Goal: Task Accomplishment & Management: Manage account settings

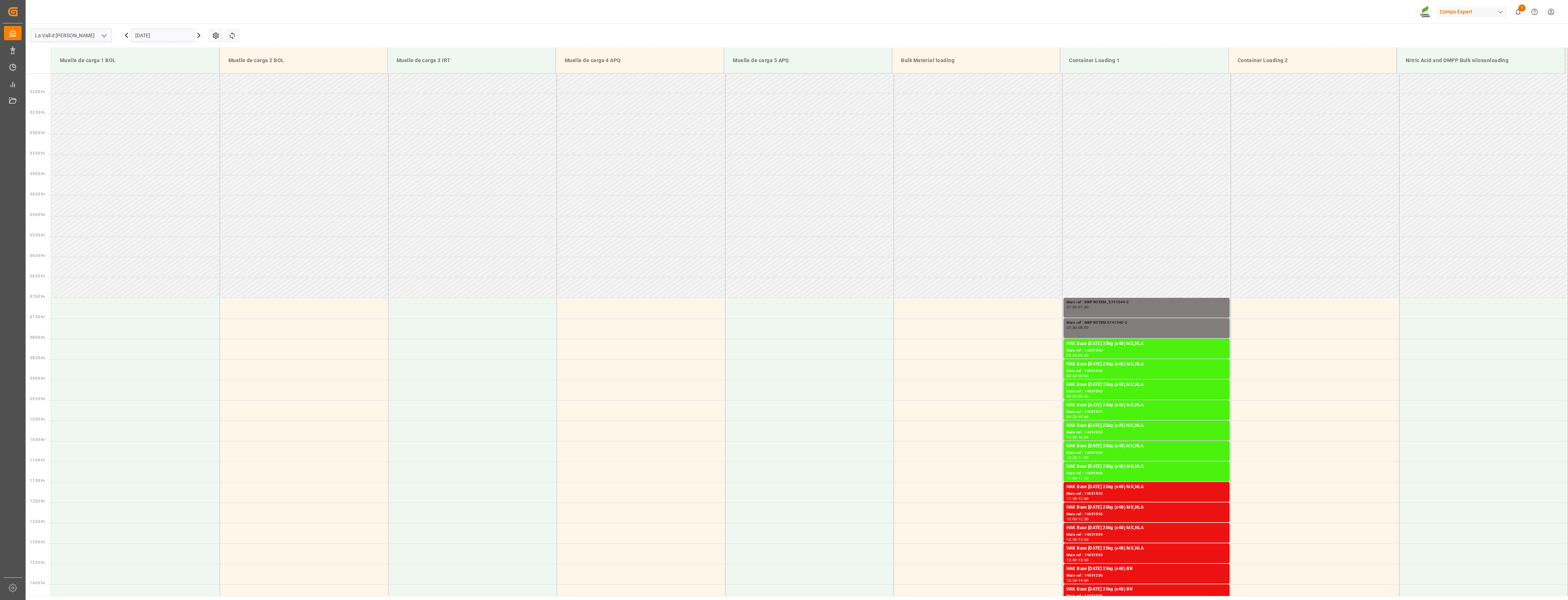
scroll to position [52, 0]
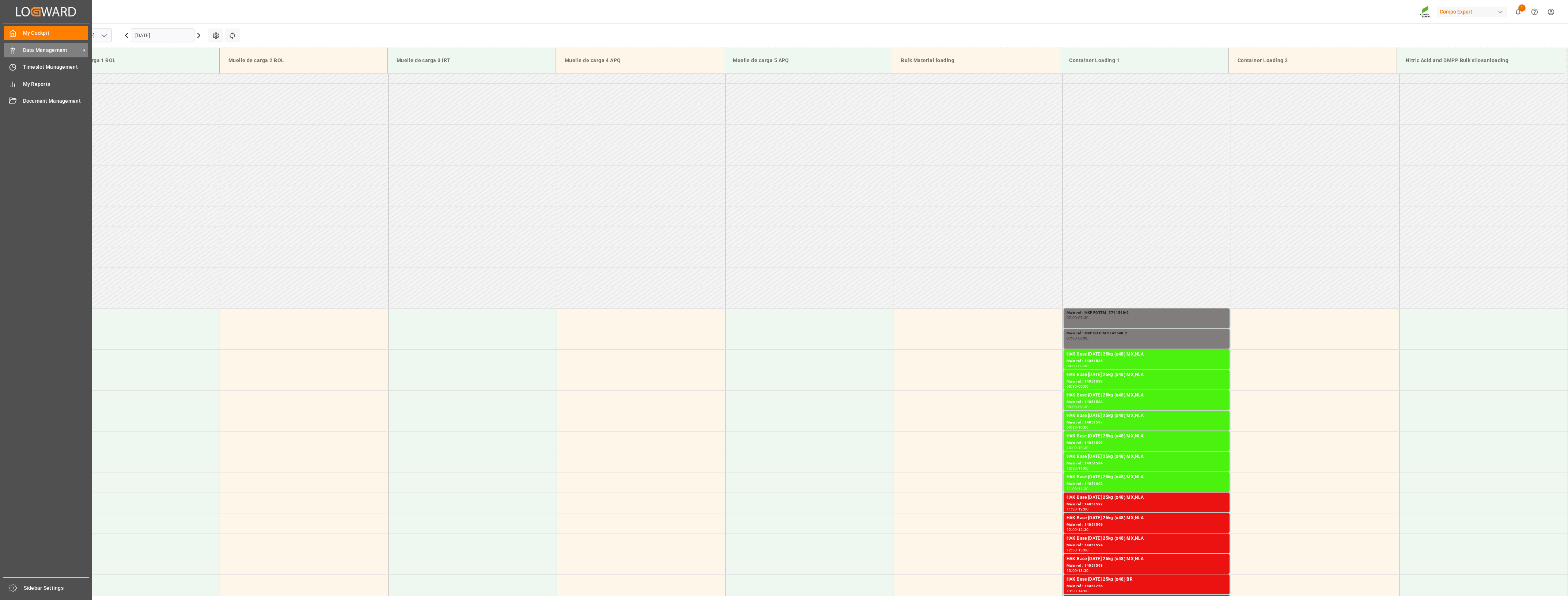
click at [24, 54] on span "Data Management" at bounding box center [52, 50] width 58 height 8
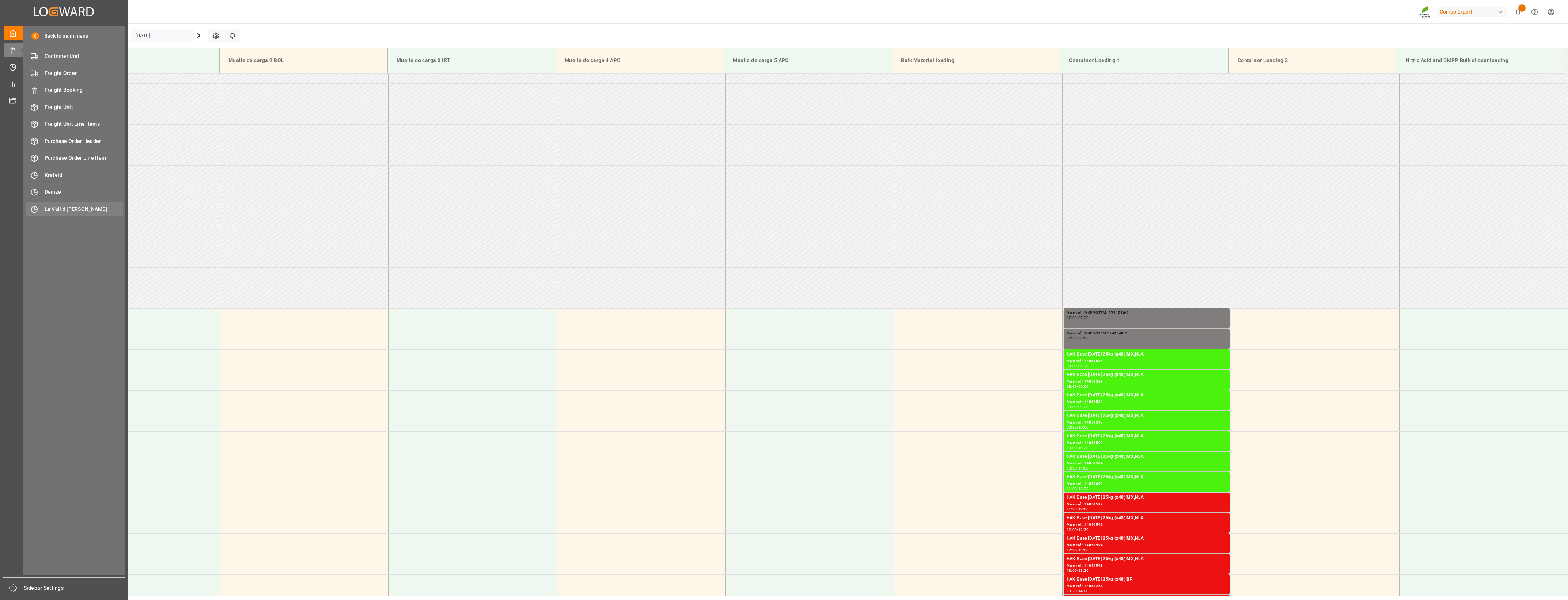
click at [65, 212] on span "La Vall d [PERSON_NAME]" at bounding box center [83, 209] width 79 height 8
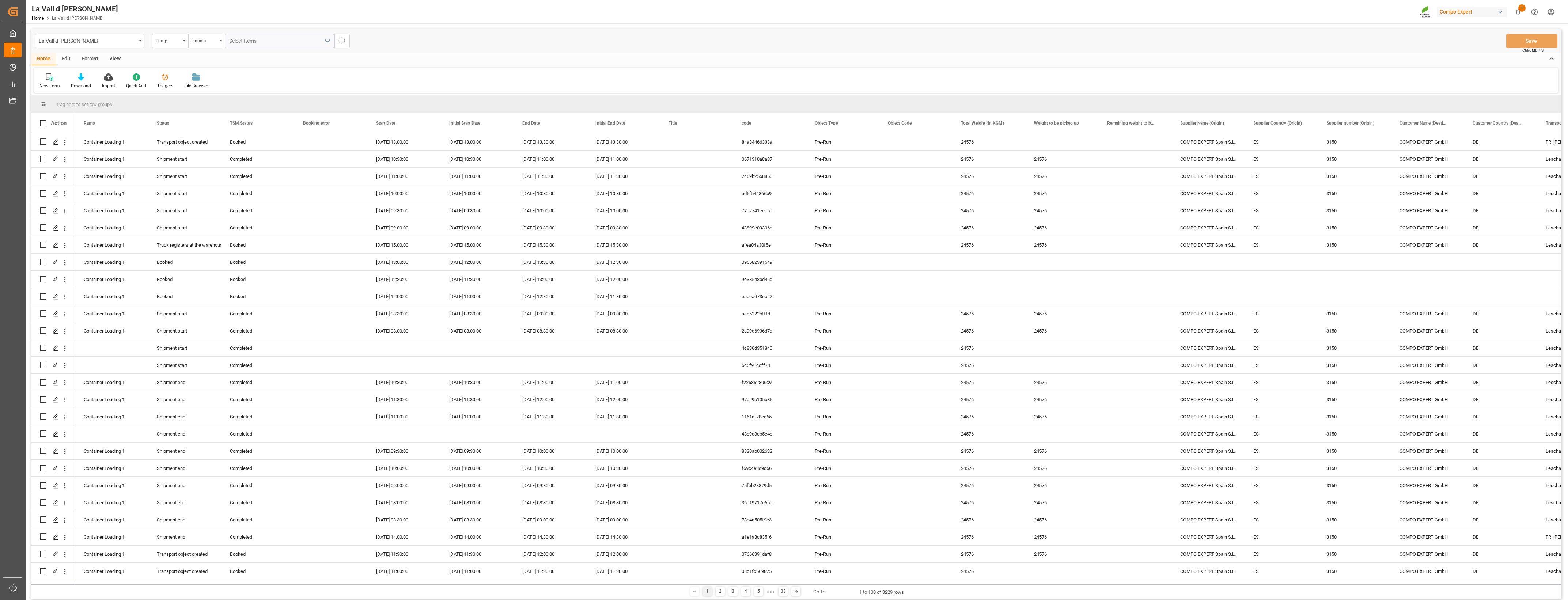
click at [114, 60] on div "View" at bounding box center [115, 59] width 23 height 12
click at [46, 78] on icon at bounding box center [47, 77] width 7 height 7
click at [85, 77] on icon at bounding box center [83, 77] width 7 height 7
click at [90, 105] on div "VDU Overview Carretileros" at bounding box center [102, 103] width 64 height 8
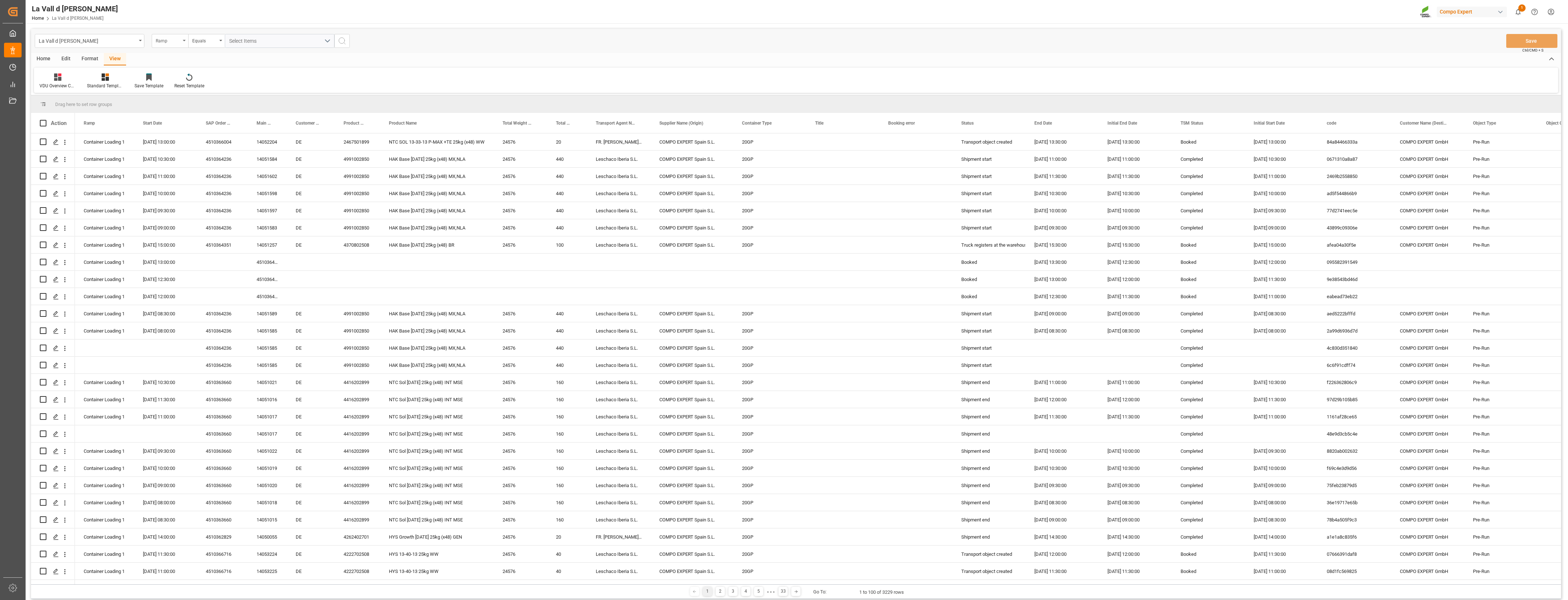
click at [185, 41] on icon "open menu" at bounding box center [184, 40] width 3 height 1
type input "sap"
click at [190, 75] on div "SAP Order Number" at bounding box center [206, 74] width 109 height 15
click at [214, 44] on div "Equals" at bounding box center [206, 41] width 37 height 14
click at [203, 95] on div "Fuzzy search" at bounding box center [243, 89] width 109 height 15
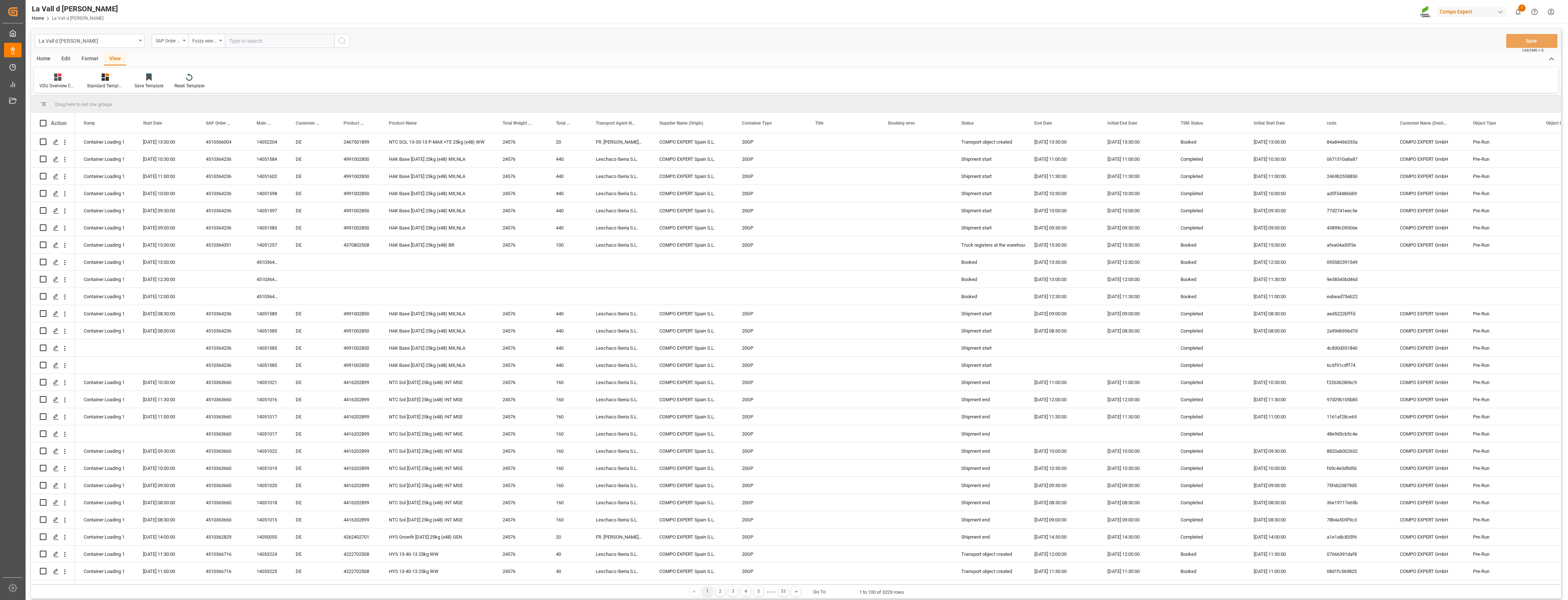
paste input "4510364236"
type input "4510364236"
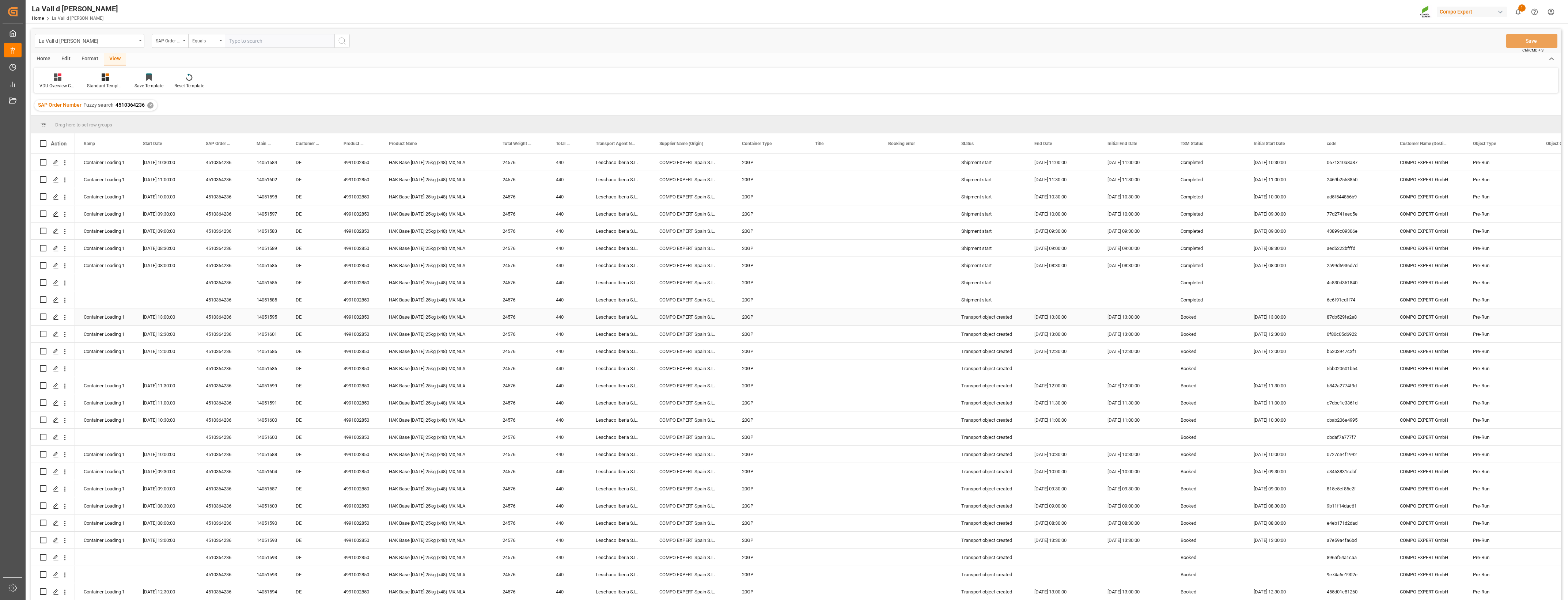
click at [466, 279] on div "HAK Base [DATE] 25kg (x48) MX,NLA" at bounding box center [436, 317] width 114 height 17
click at [41, 279] on input "Press Space to toggle row selection (unchecked)" at bounding box center [43, 316] width 7 height 7
checkbox input "true"
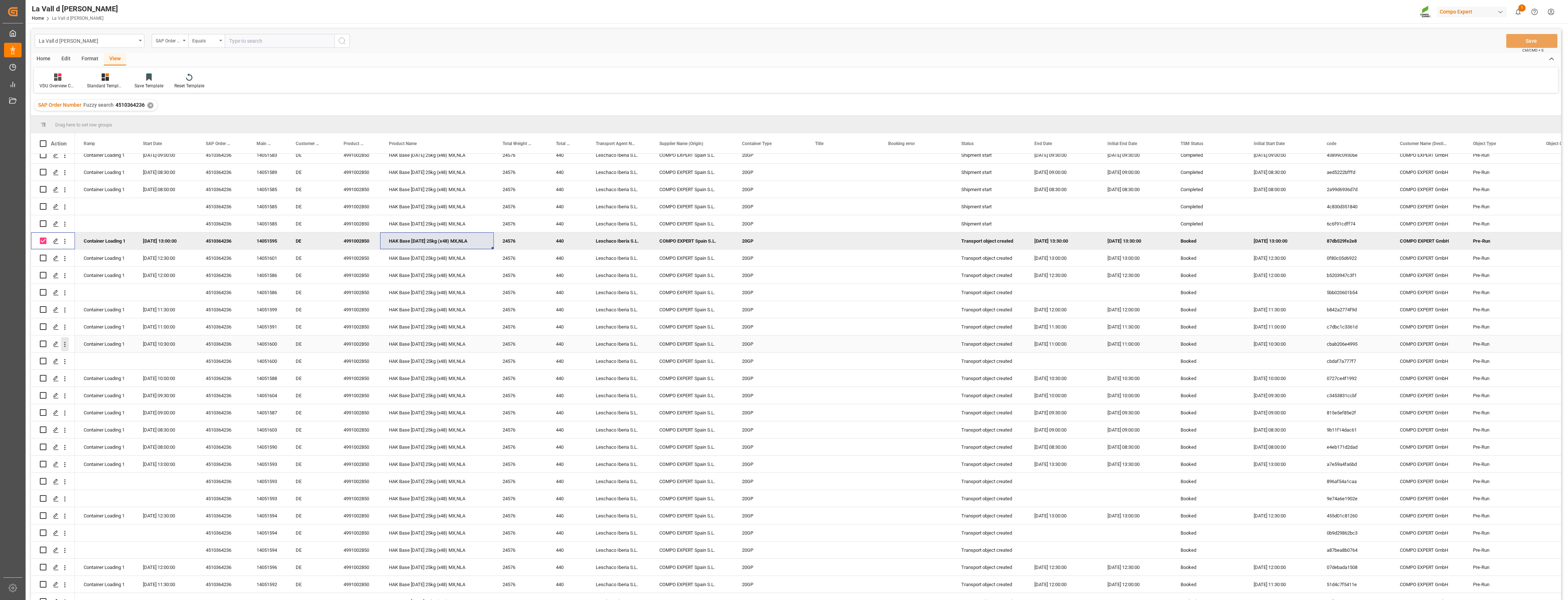
scroll to position [86, 0]
click at [43, 279] on input "Press Space to toggle row selection (unchecked)" at bounding box center [43, 439] width 7 height 7
checkbox input "true"
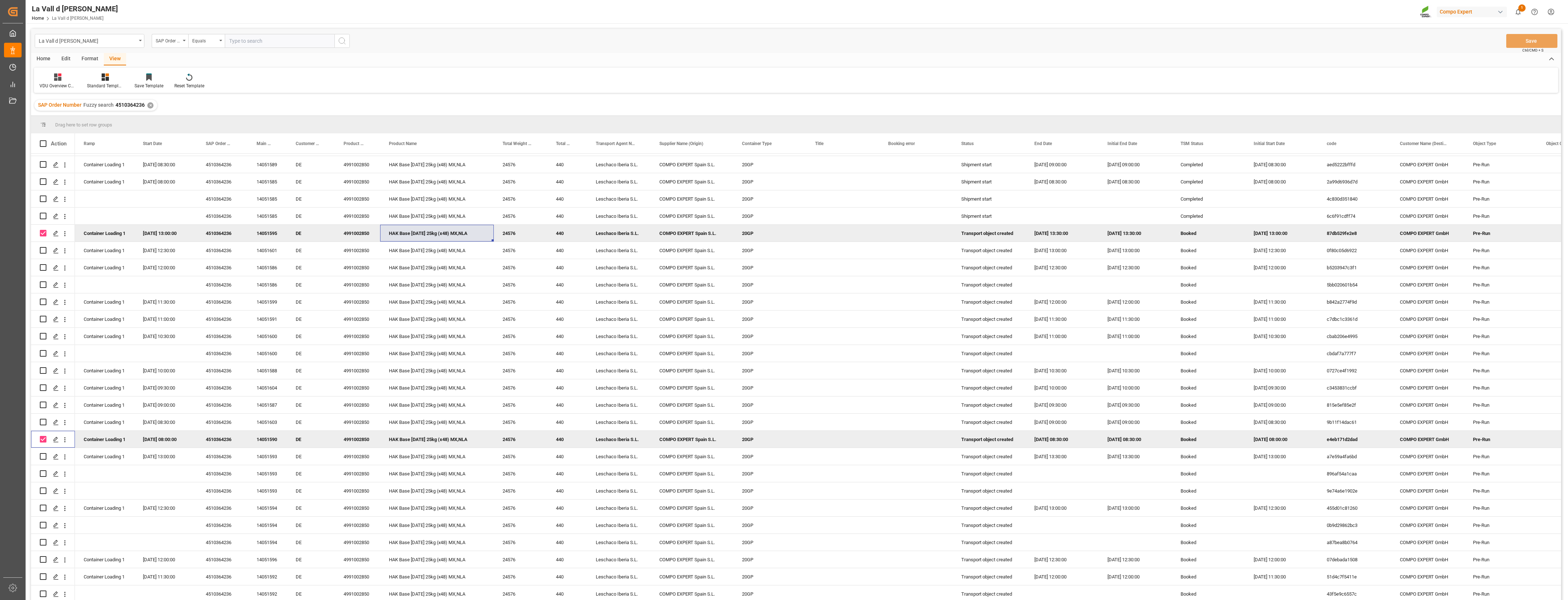
click at [778, 234] on div "87db529fe2e8" at bounding box center [1354, 233] width 73 height 17
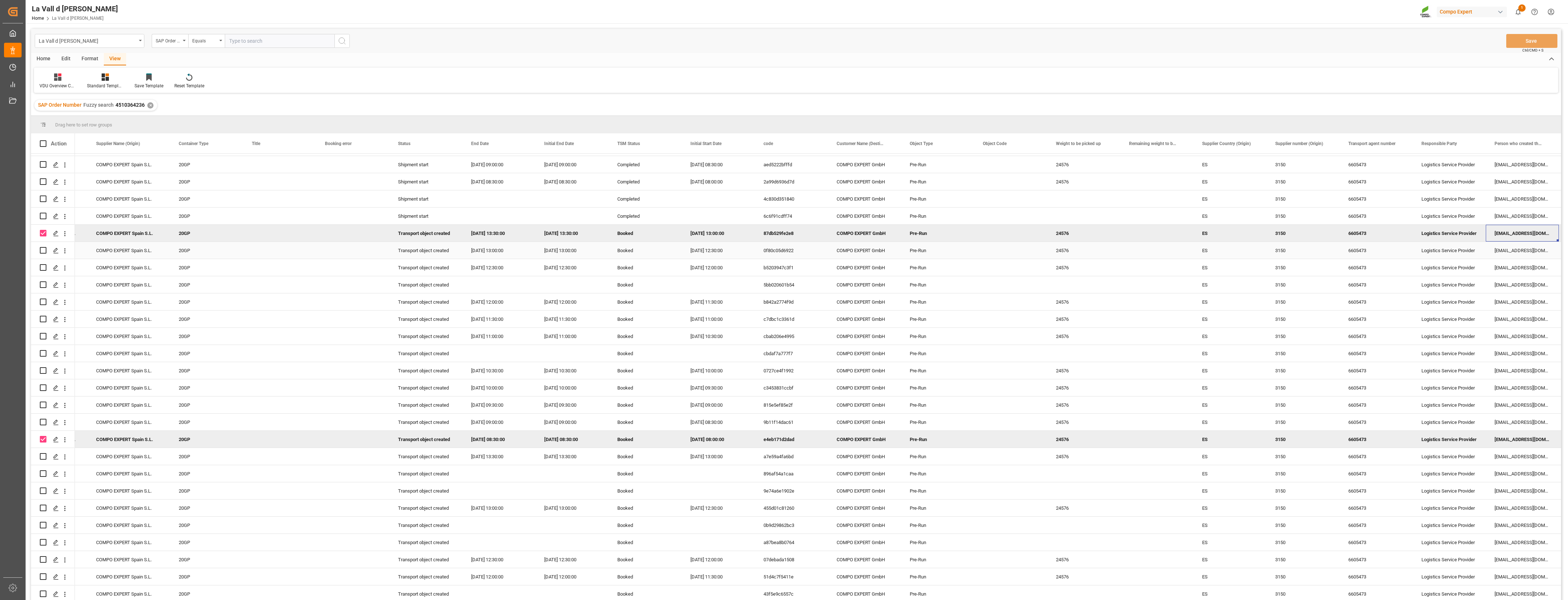
scroll to position [0, 636]
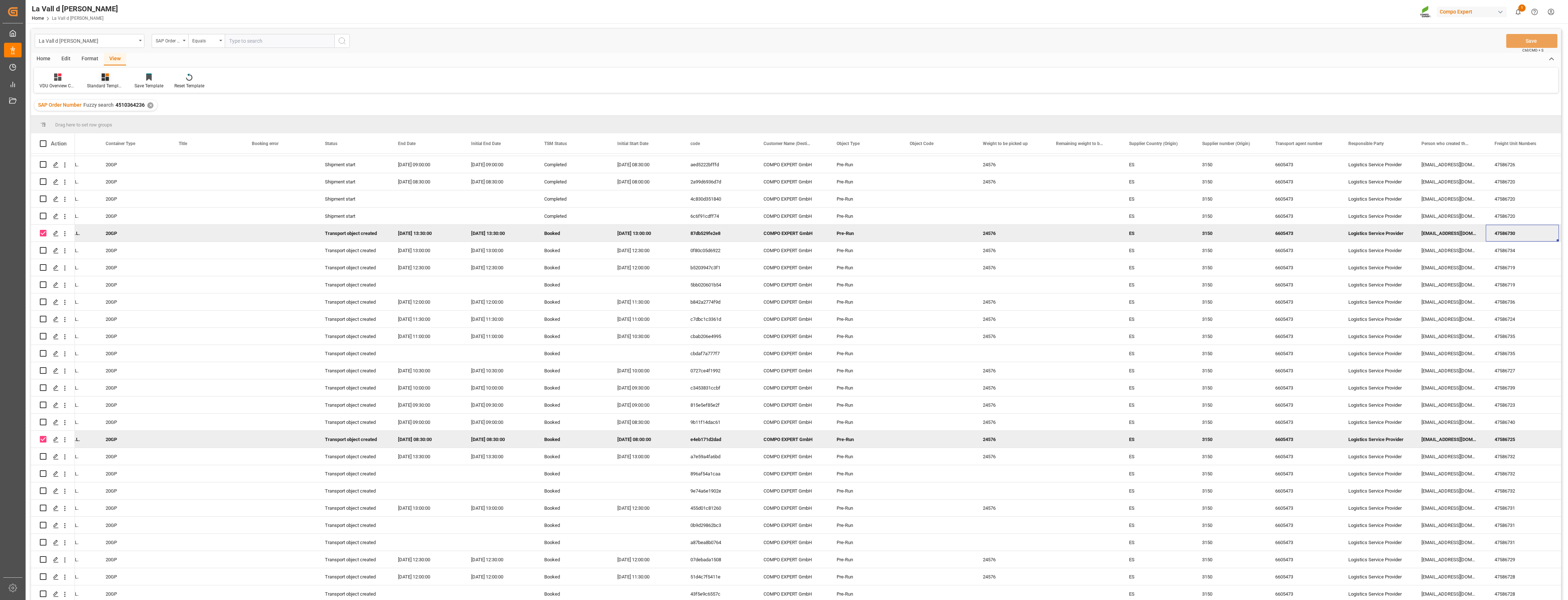
click at [108, 79] on icon at bounding box center [105, 77] width 7 height 7
click at [140, 108] on div "VDU Overview Carretileros" at bounding box center [125, 103] width 71 height 15
click at [142, 256] on span "Export as Excel" at bounding box center [155, 255] width 57 height 14
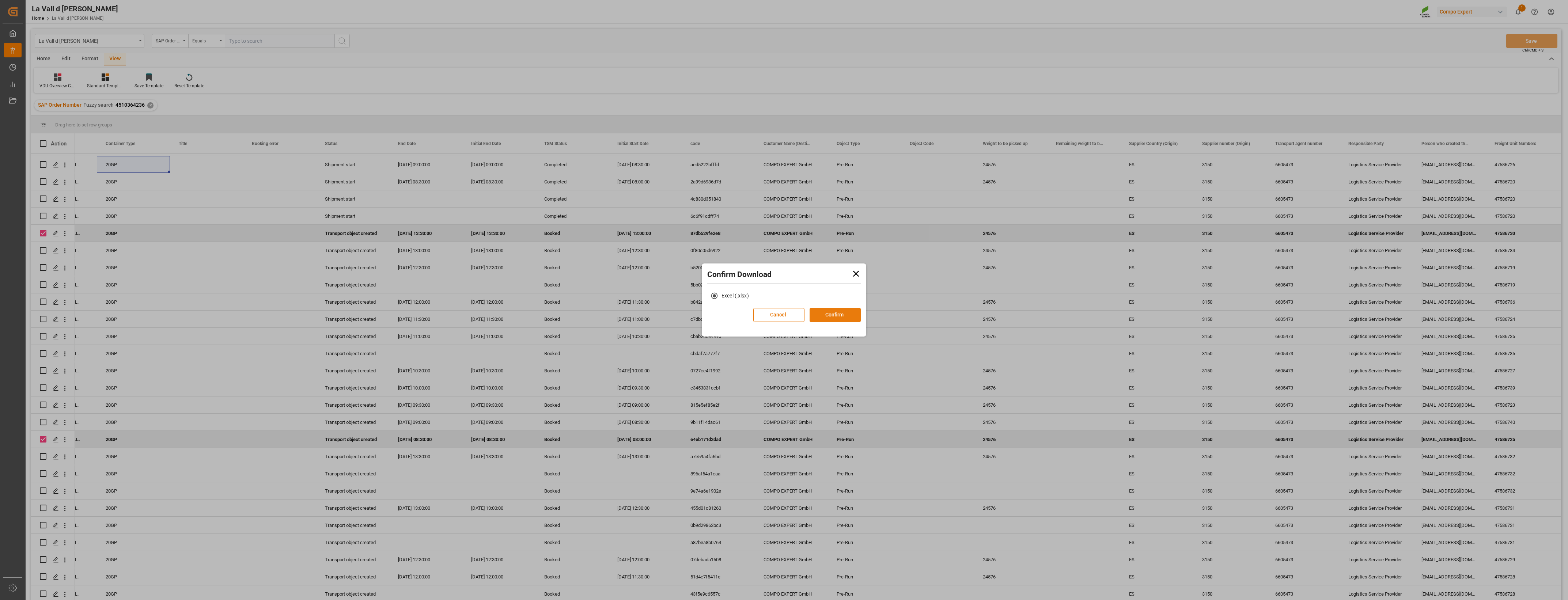
click at [778, 279] on button "Confirm" at bounding box center [835, 315] width 51 height 14
click at [778, 279] on link "Go to Downloads" at bounding box center [780, 323] width 39 height 6
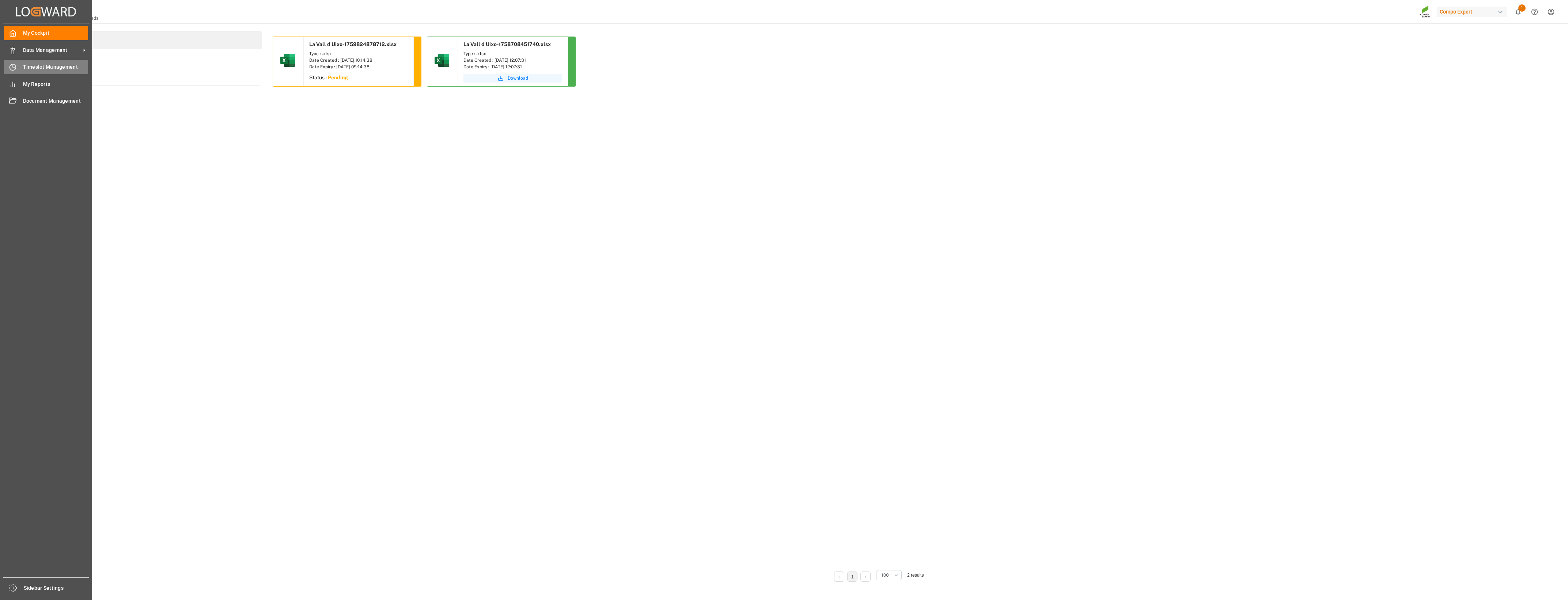
click at [61, 71] on div "Timeslot Management Timeslot Management" at bounding box center [46, 66] width 84 height 14
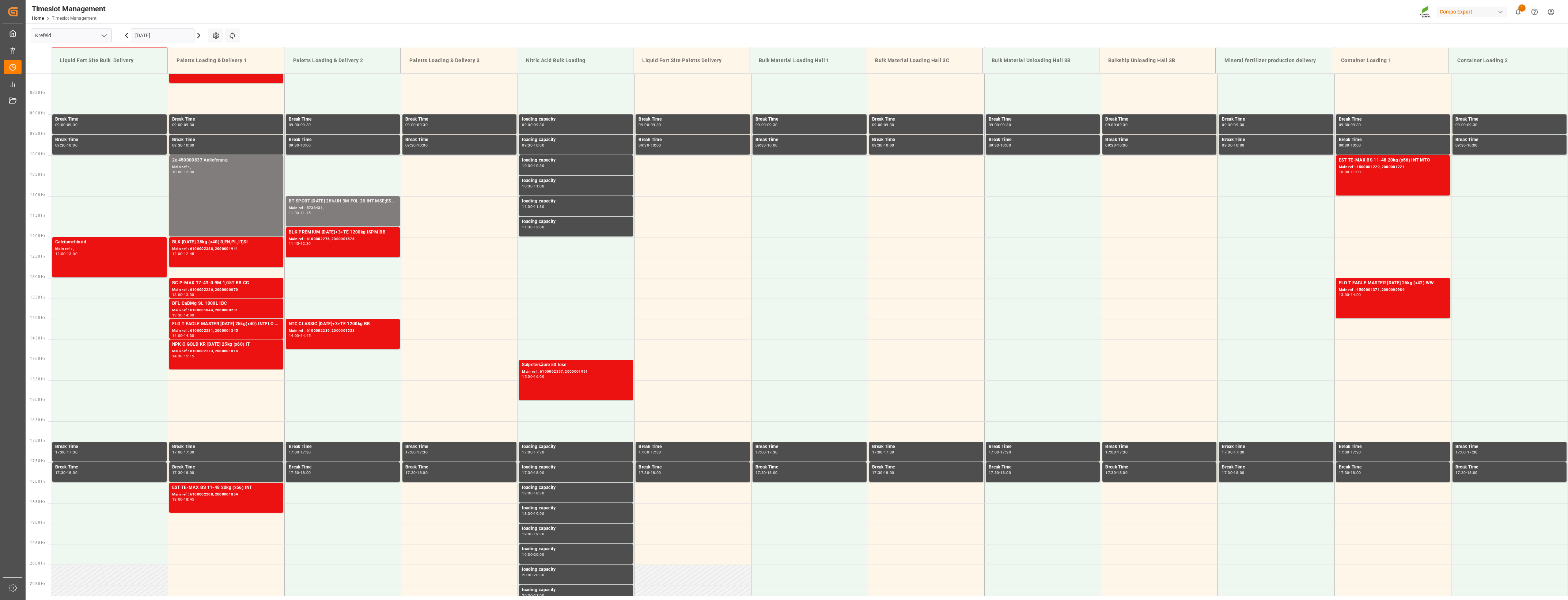
scroll to position [363, 0]
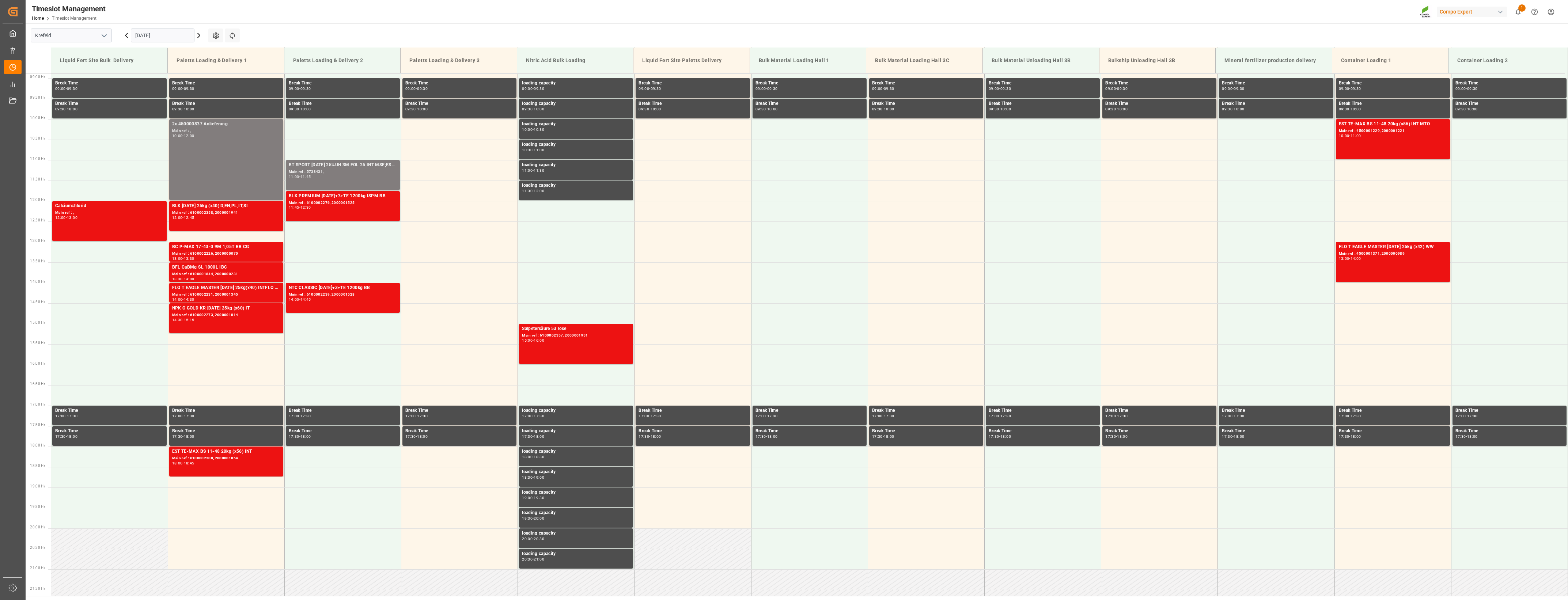
click at [103, 36] on polyline "open menu" at bounding box center [104, 36] width 4 height 2
click at [91, 83] on div "La Vall d [PERSON_NAME]" at bounding box center [71, 84] width 80 height 16
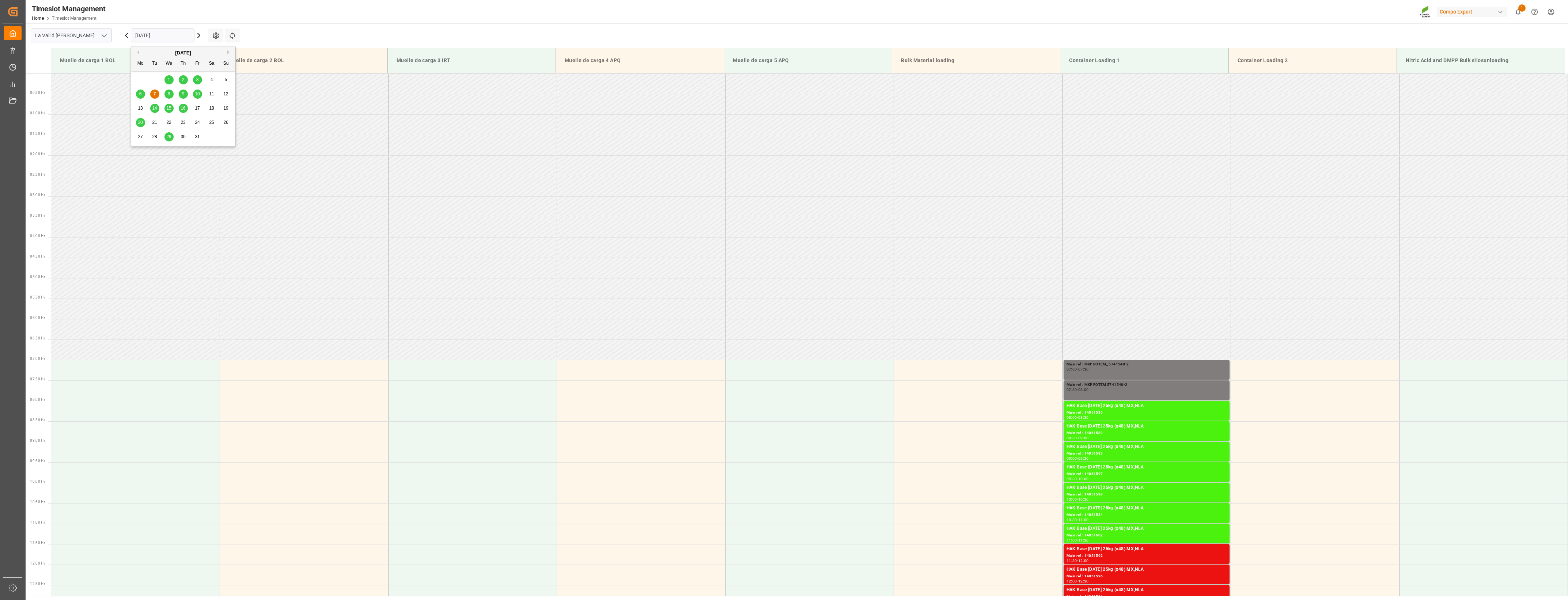
click at [165, 29] on input "[DATE]" at bounding box center [163, 35] width 63 height 14
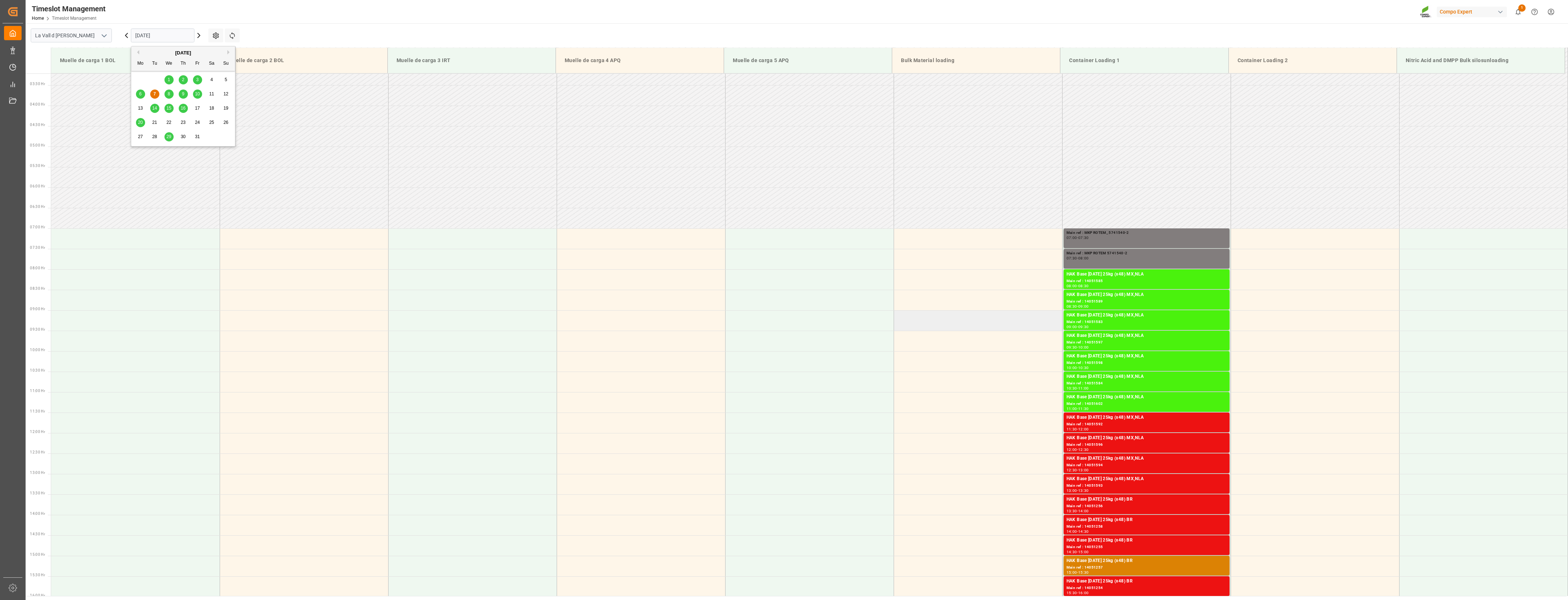
scroll to position [137, 0]
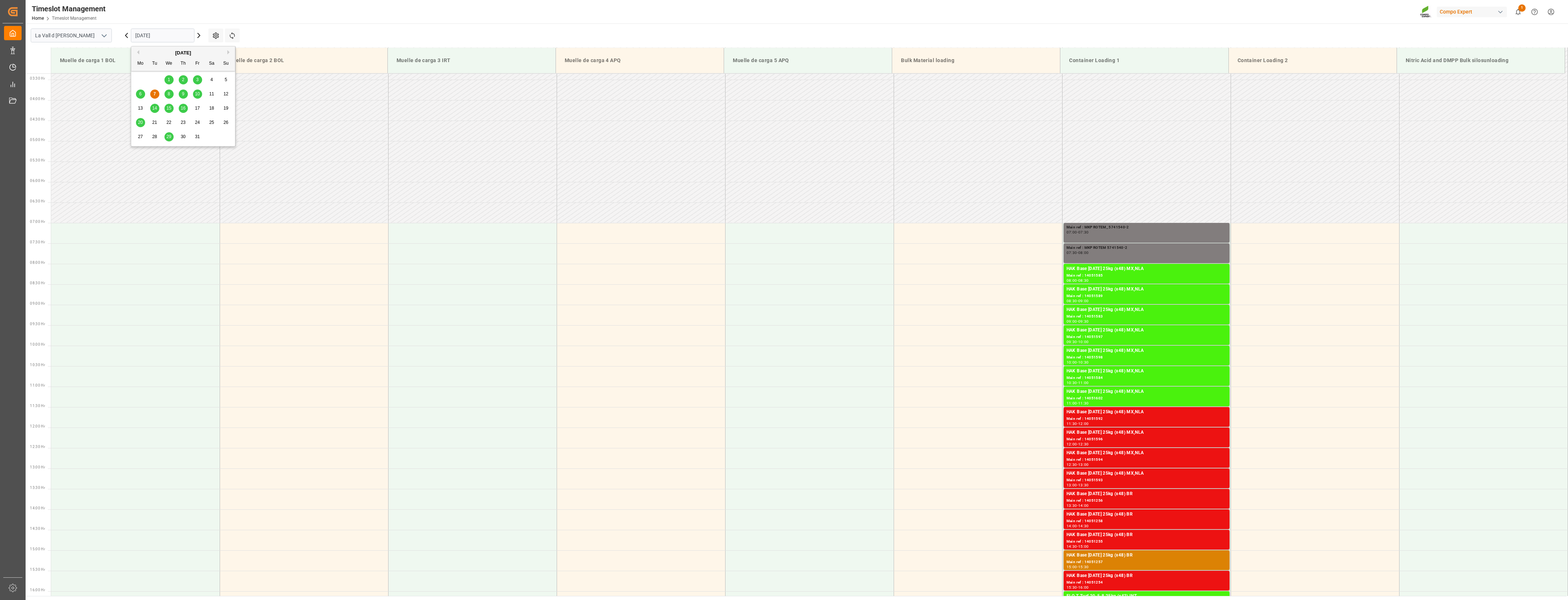
click at [339, 1] on div "Timeslot Management Home Timeslot Management Compo Expert 1 Notifications Only …" at bounding box center [794, 12] width 1547 height 23
click at [778, 12] on html "Created by potrace 1.15, written by [PERSON_NAME] [DATE]-[DATE] Created by potr…" at bounding box center [784, 300] width 1568 height 600
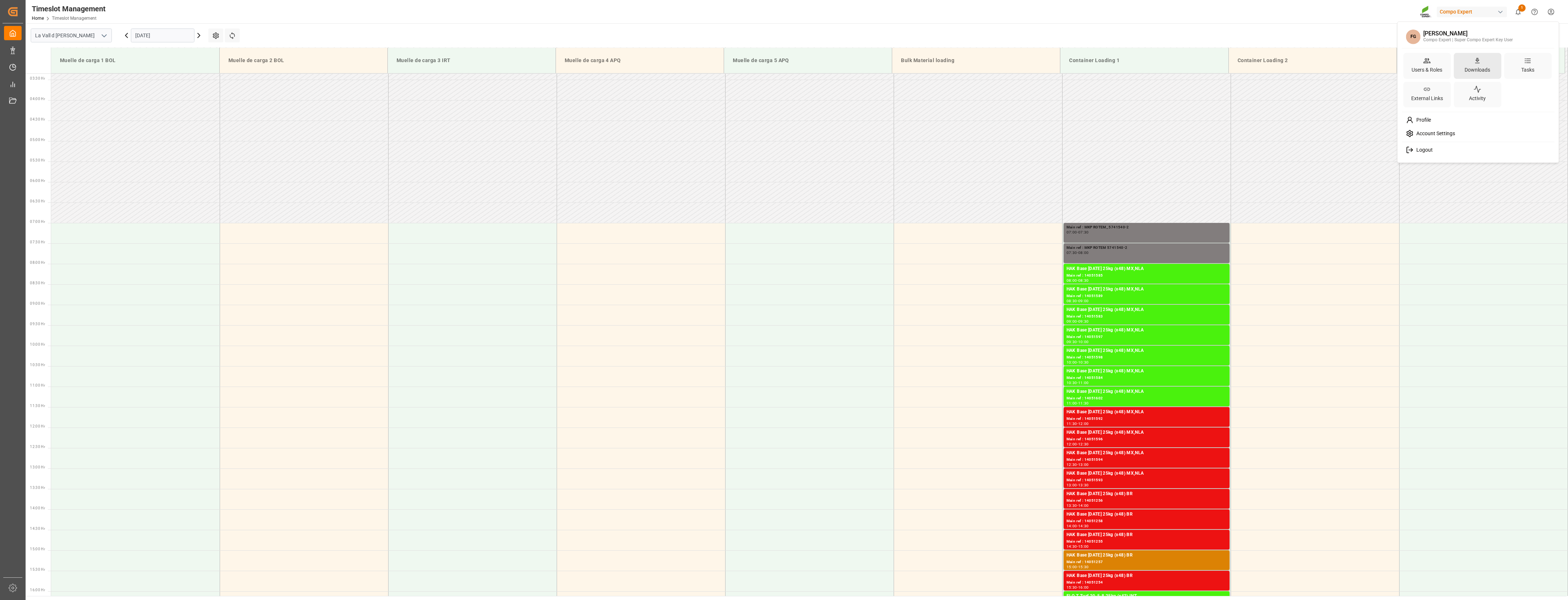
click at [778, 63] on div "Downloads" at bounding box center [1477, 66] width 47 height 26
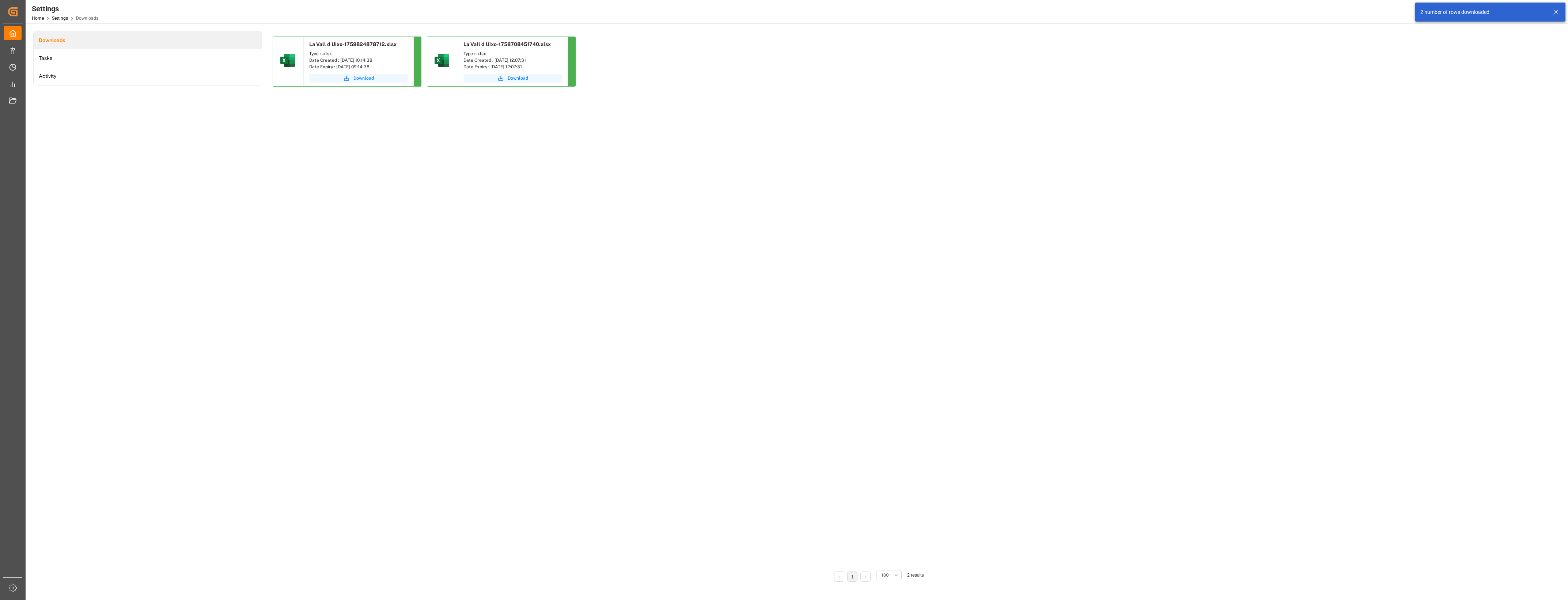
click at [778, 10] on div "2 number of rows downloaded" at bounding box center [1483, 12] width 126 height 8
click at [366, 75] on span "Download" at bounding box center [364, 78] width 21 height 7
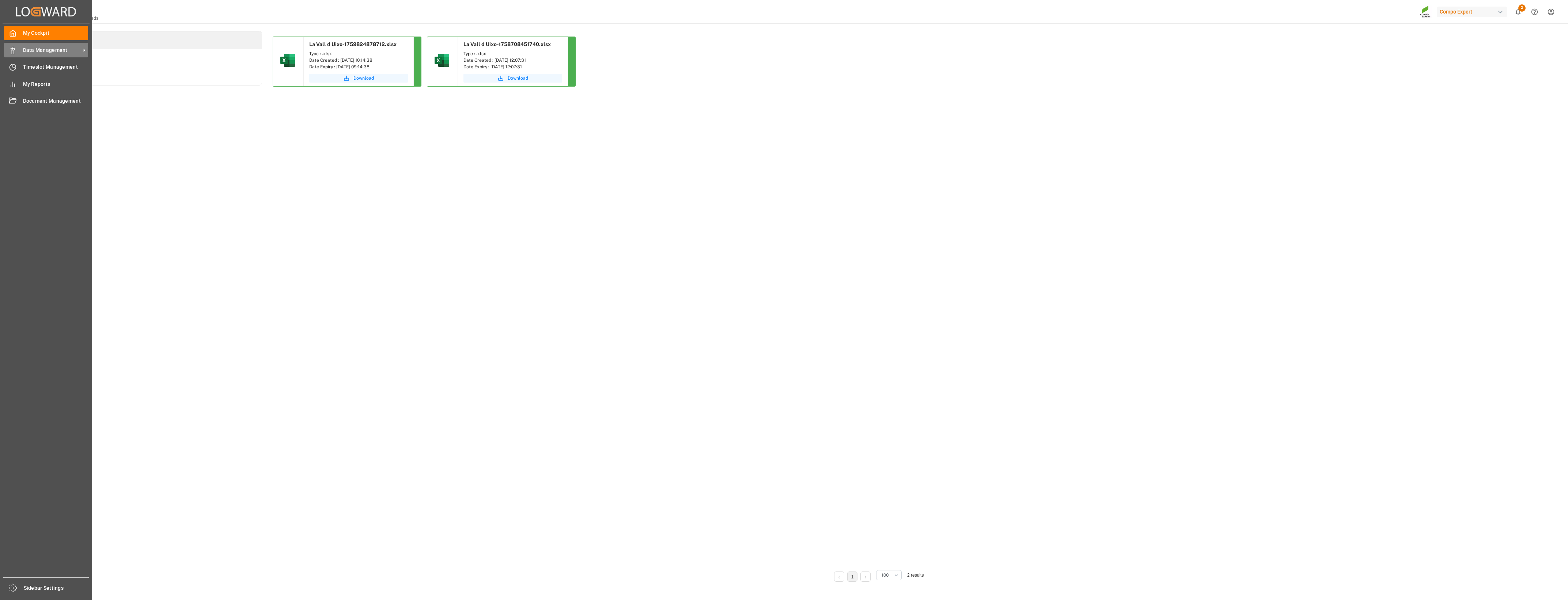
click at [24, 52] on span "Data Management" at bounding box center [52, 50] width 58 height 8
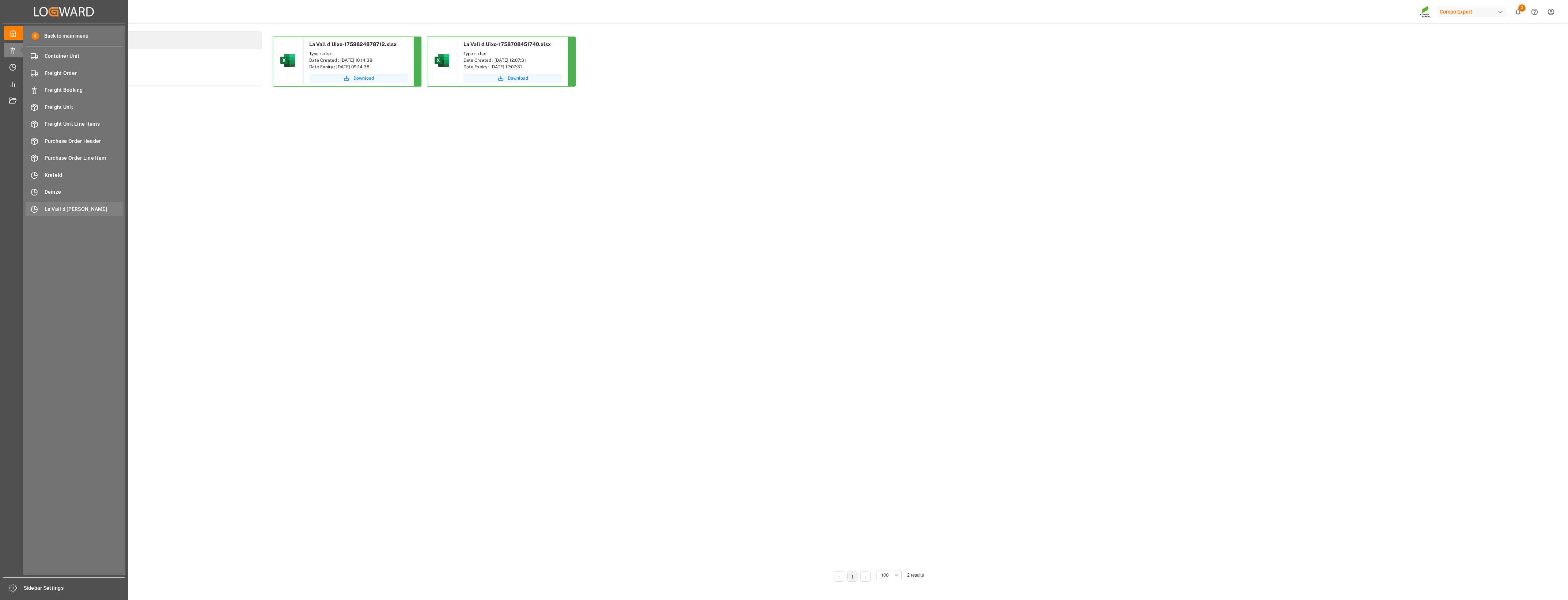
click at [82, 213] on div "La Vall d Uixo [GEOGRAPHIC_DATA]" at bounding box center [74, 208] width 97 height 14
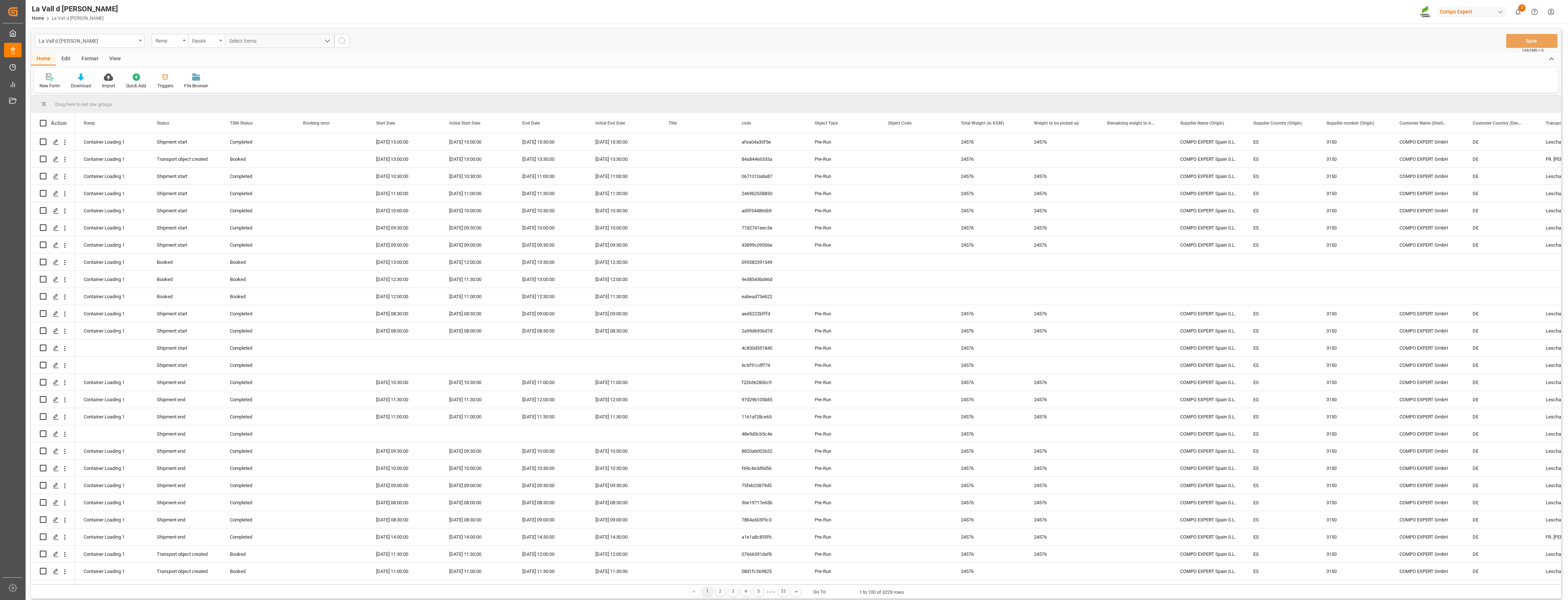
click at [106, 60] on div "View" at bounding box center [115, 59] width 23 height 12
click at [47, 80] on icon at bounding box center [47, 77] width 7 height 7
click at [72, 148] on div "Contenedores" at bounding box center [75, 148] width 64 height 8
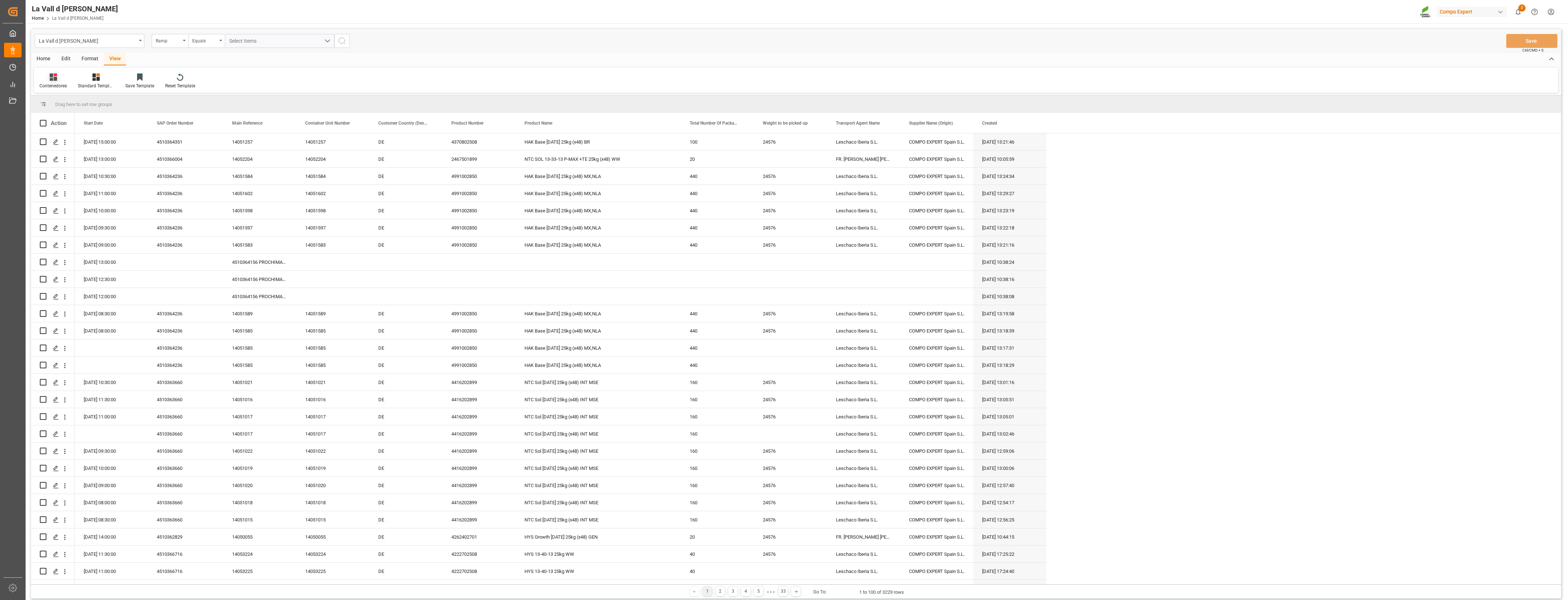
click at [52, 78] on icon at bounding box center [54, 77] width 7 height 7
click at [66, 132] on div "Pedidos por país_1" at bounding box center [76, 133] width 64 height 8
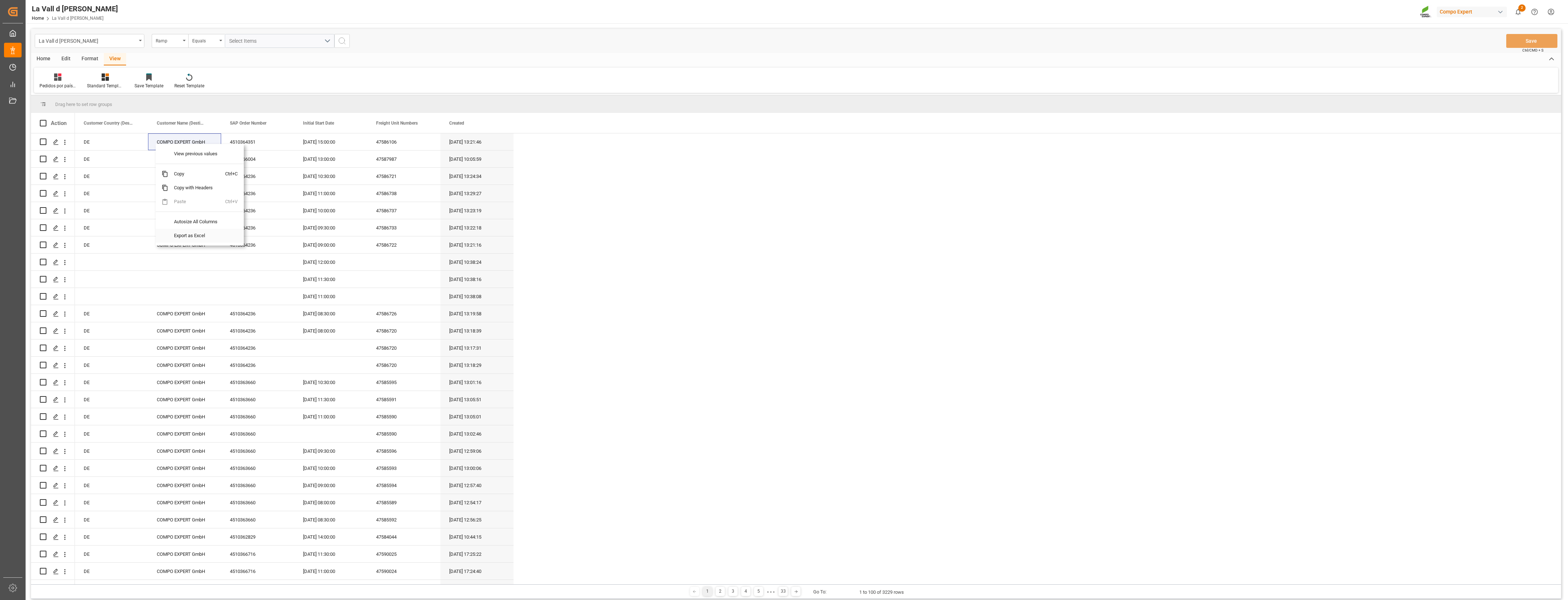
click at [211, 235] on span "Export as Excel" at bounding box center [197, 235] width 57 height 14
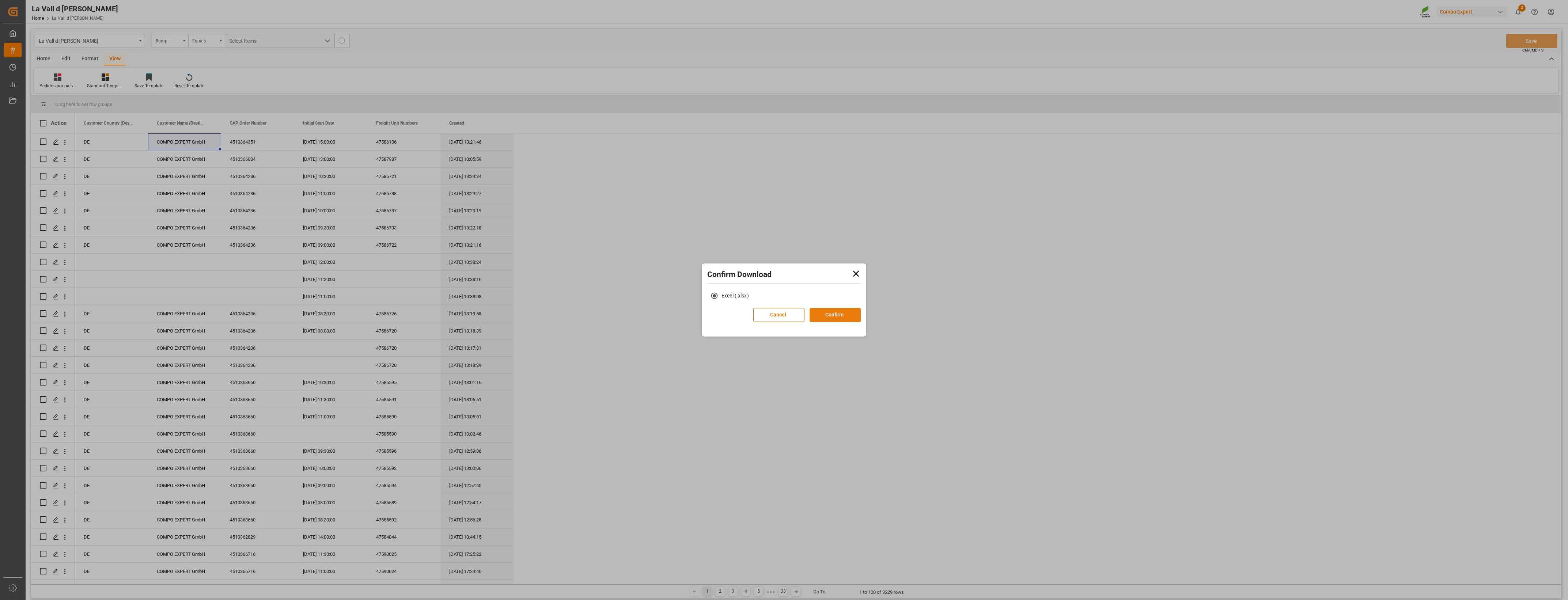
click at [778, 279] on button "Confirm" at bounding box center [835, 315] width 51 height 14
click at [778, 279] on link "Go to Downloads" at bounding box center [780, 323] width 39 height 6
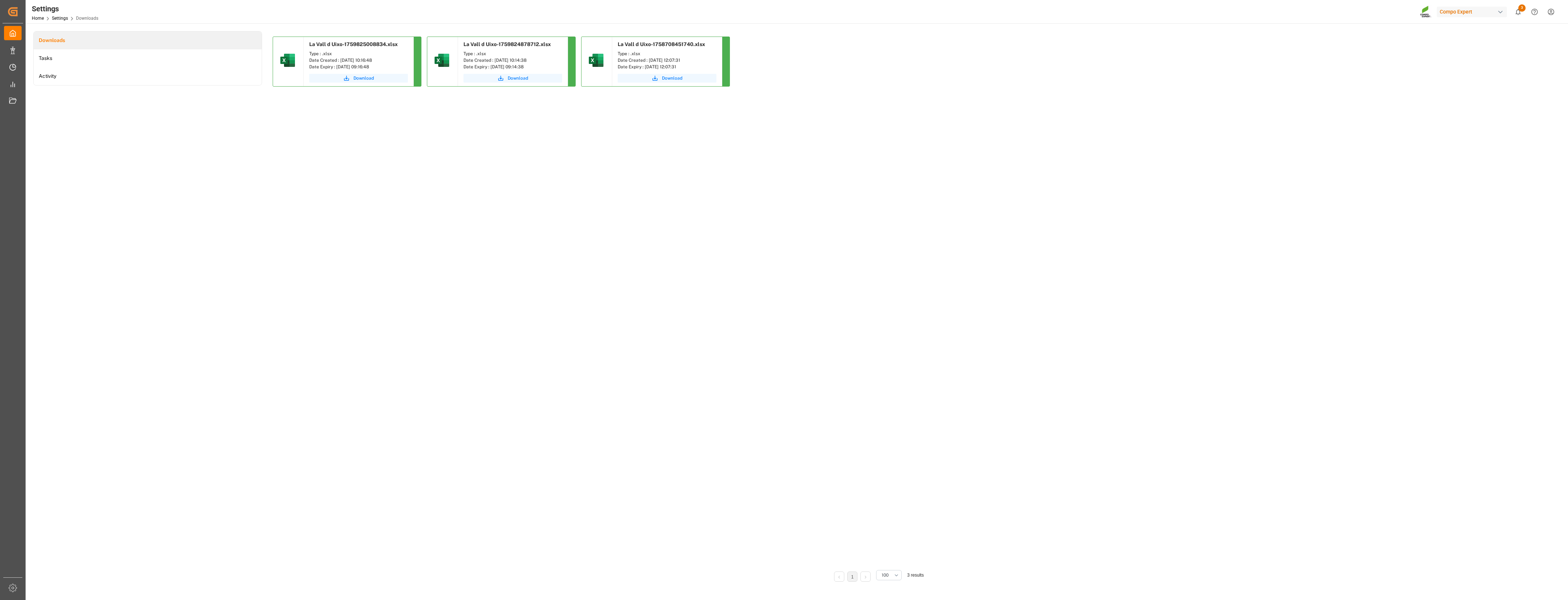
click at [778, 216] on div "La Vall d Uixo-1759825008834.xlsx Type : .xlsx Date Created : [DATE] 10:16:48 D…" at bounding box center [877, 300] width 1209 height 527
click at [365, 77] on span "Download" at bounding box center [364, 78] width 21 height 7
click at [577, 279] on div "La Vall d Uixo-1759825008834.xlsx Type : .xlsx Date Created : [DATE] 10:16:48 D…" at bounding box center [877, 300] width 1209 height 527
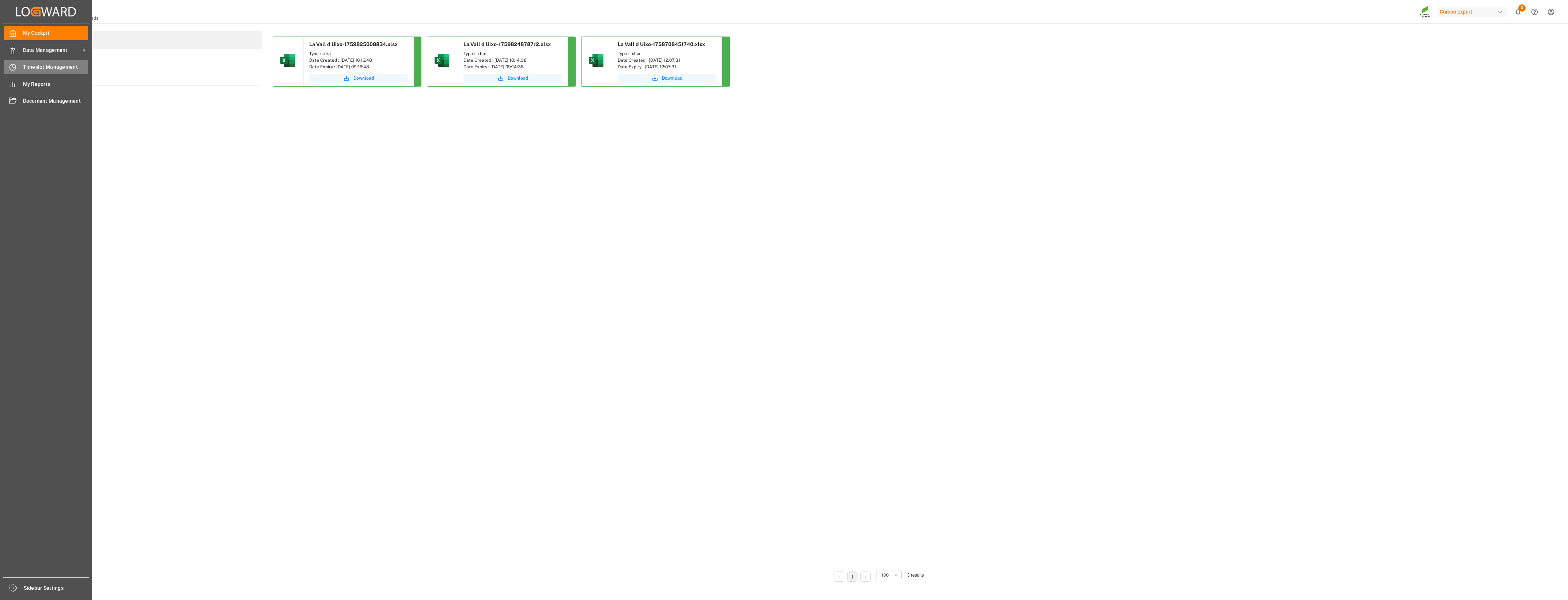
click at [15, 65] on icon at bounding box center [14, 66] width 3 height 3
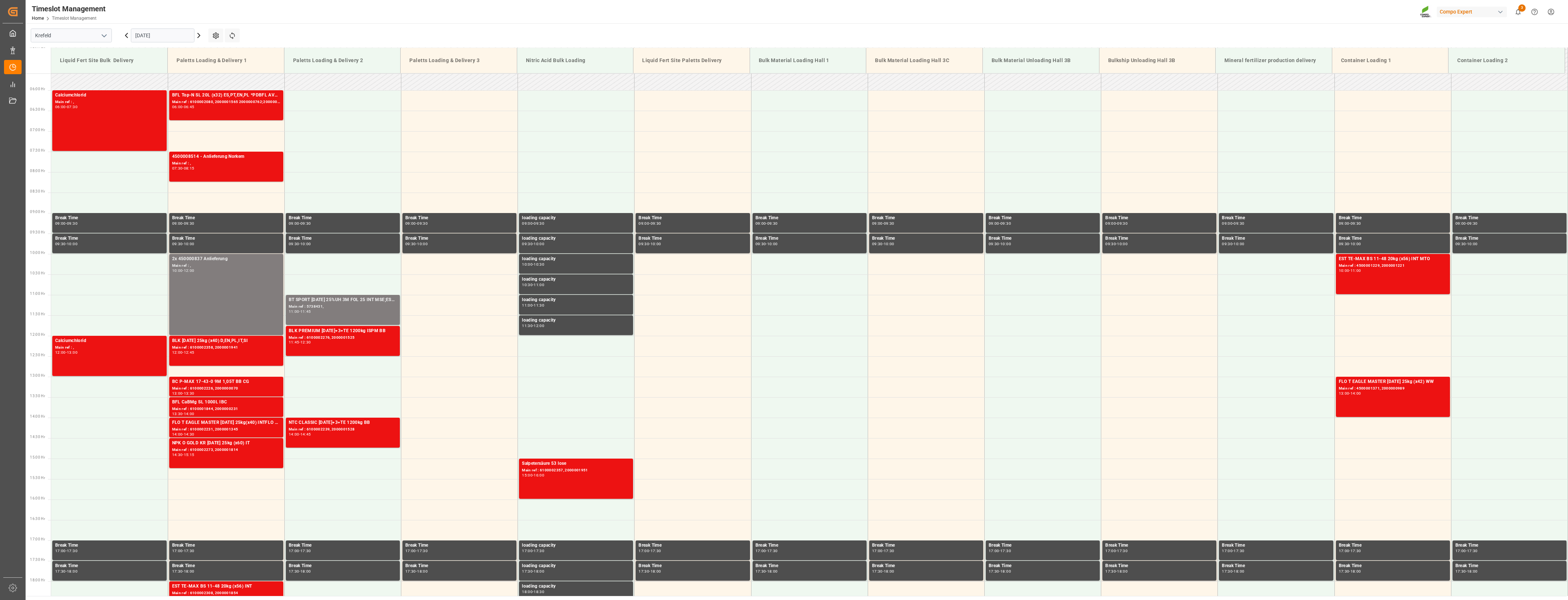
scroll to position [135, 0]
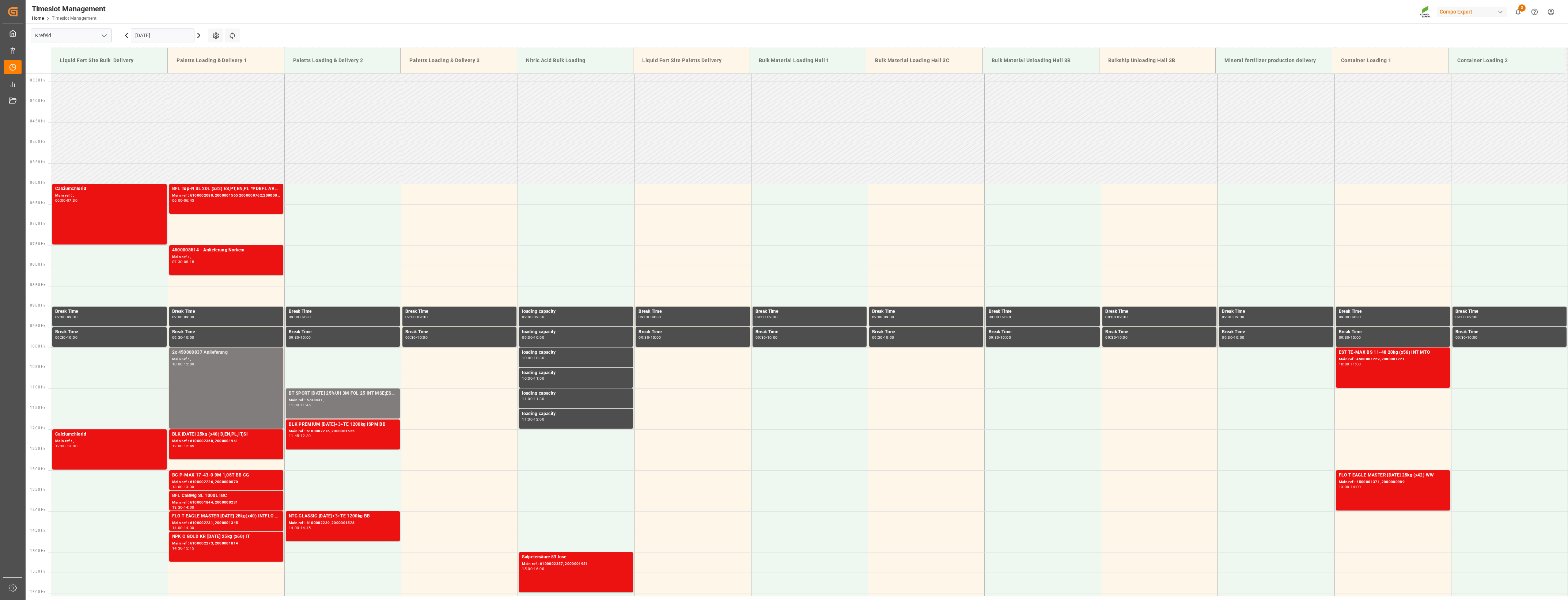
click at [103, 32] on icon "open menu" at bounding box center [104, 36] width 9 height 9
click at [54, 84] on div "La Vall d [PERSON_NAME]" at bounding box center [71, 84] width 80 height 16
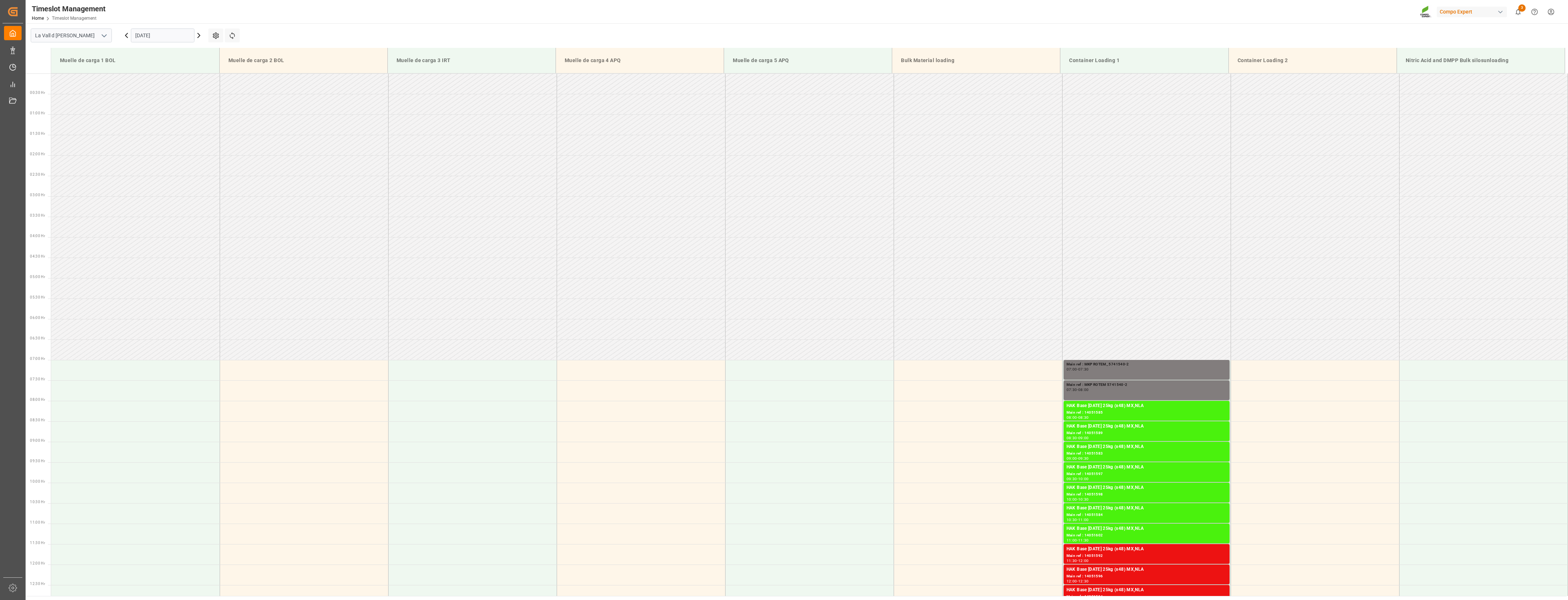
click at [172, 40] on input "[DATE]" at bounding box center [163, 35] width 63 height 14
click at [200, 93] on div "10" at bounding box center [197, 94] width 9 height 9
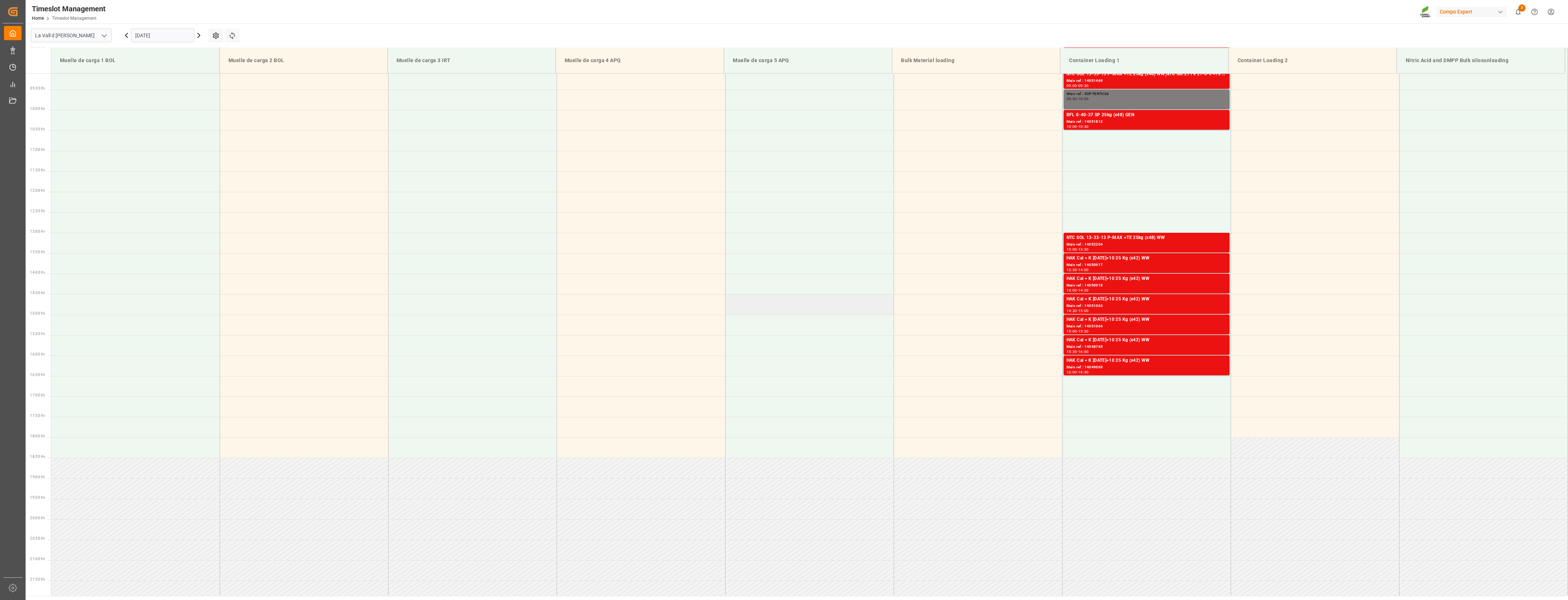
scroll to position [222, 0]
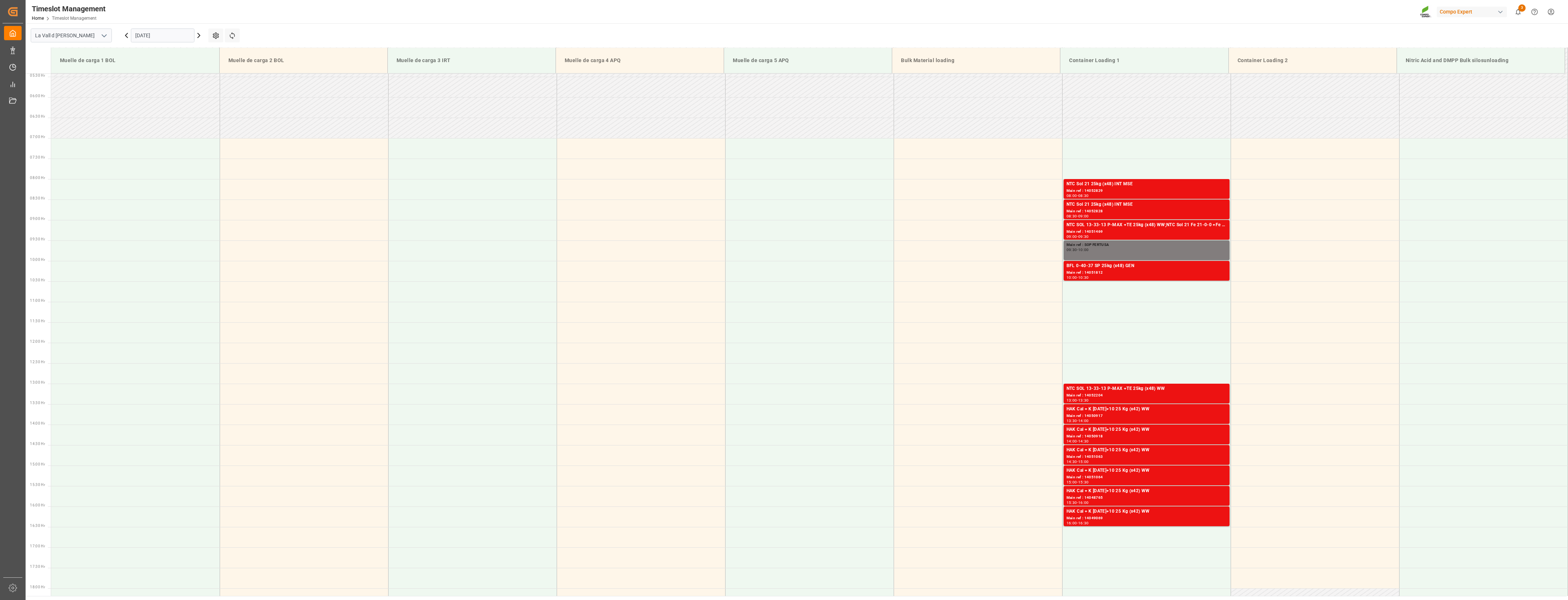
click at [165, 37] on input "[DATE]" at bounding box center [163, 35] width 63 height 14
click at [156, 111] on div "14" at bounding box center [155, 108] width 9 height 9
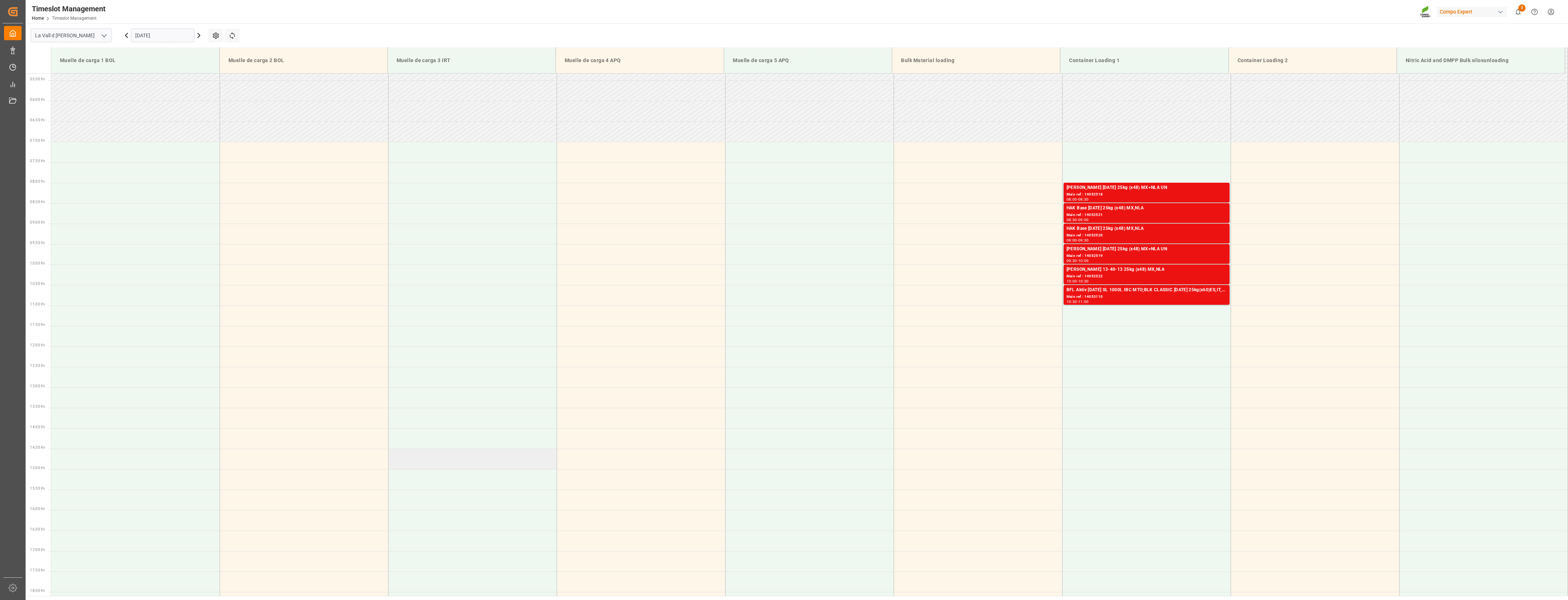
scroll to position [228, 0]
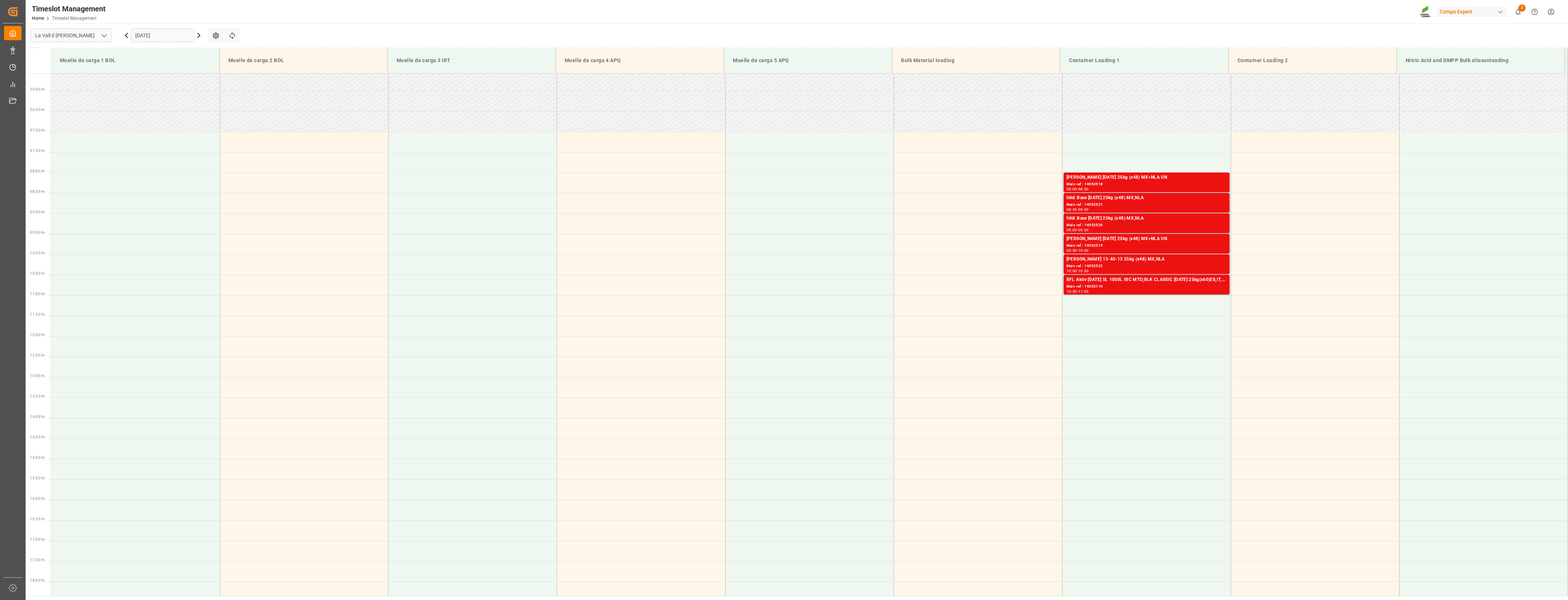
click at [161, 28] on div "[DATE]" at bounding box center [163, 35] width 91 height 24
click at [159, 32] on input "[DATE]" at bounding box center [163, 35] width 63 height 14
click at [198, 93] on span "10" at bounding box center [197, 94] width 5 height 5
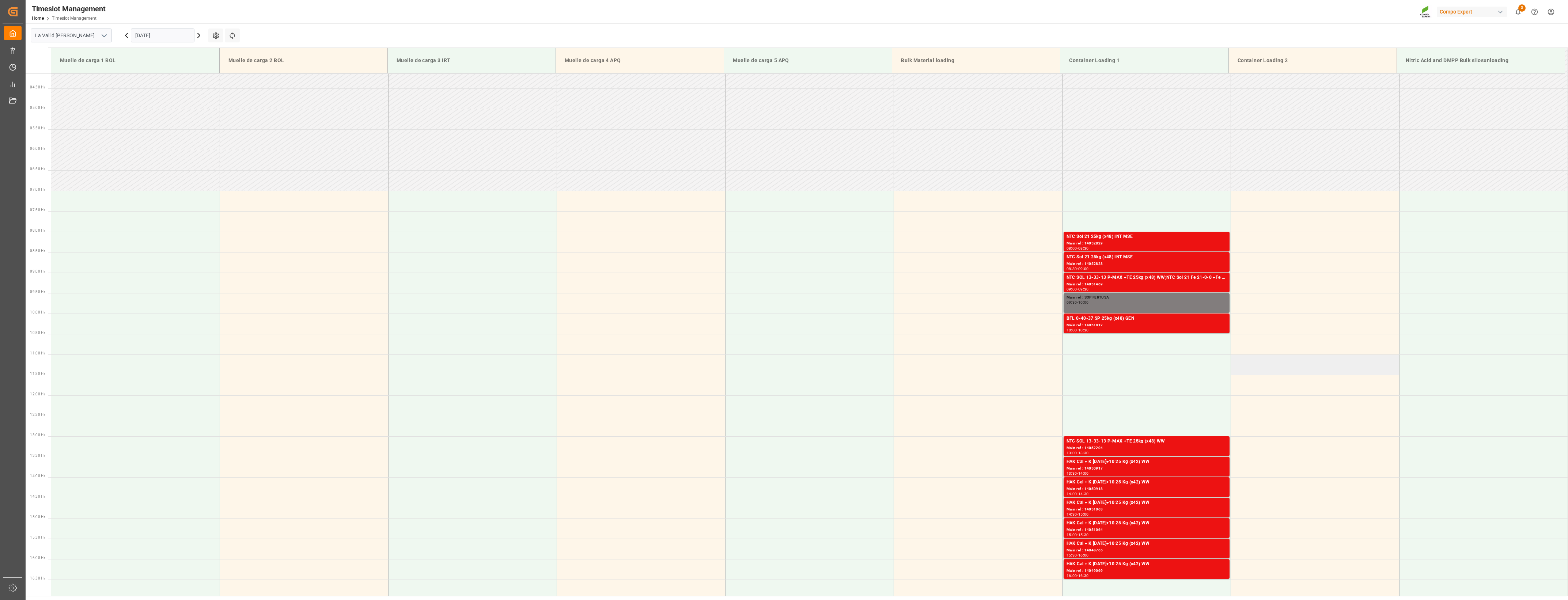
scroll to position [124, 0]
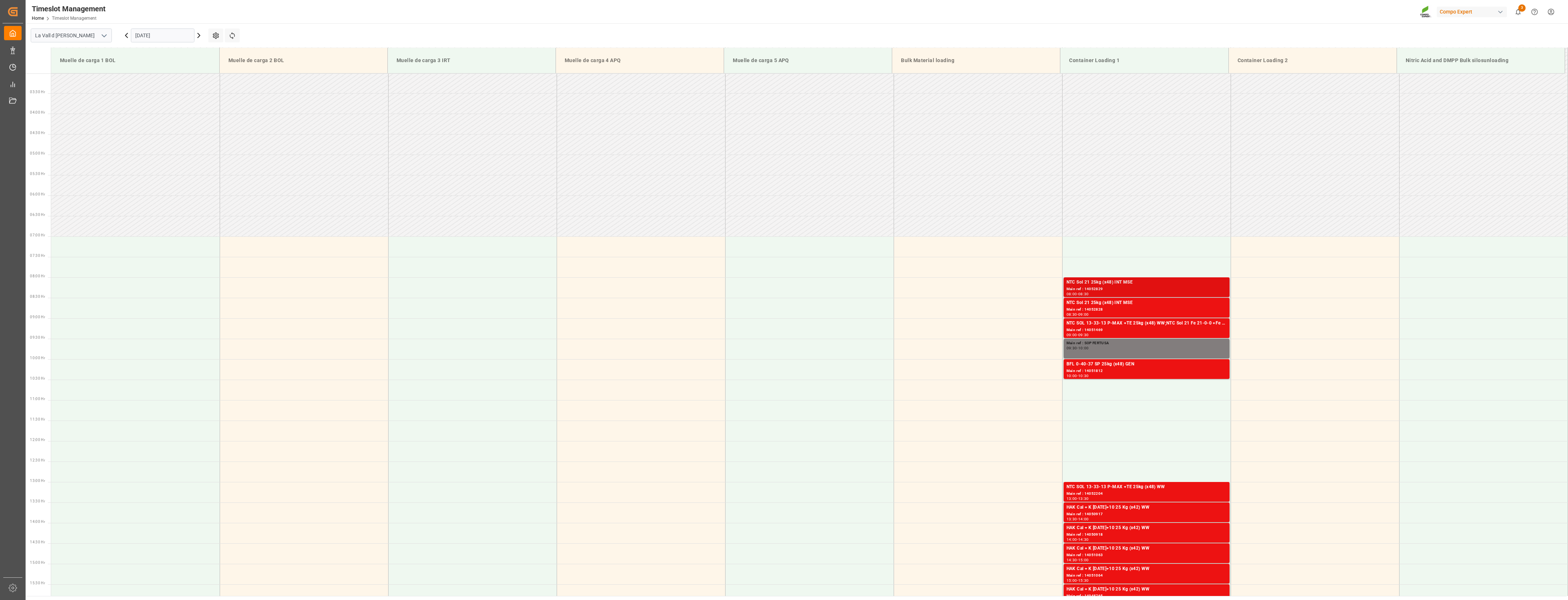
click at [778, 279] on div "NTC Sol 21 25kg (x48) INT MSE" at bounding box center [1146, 282] width 160 height 7
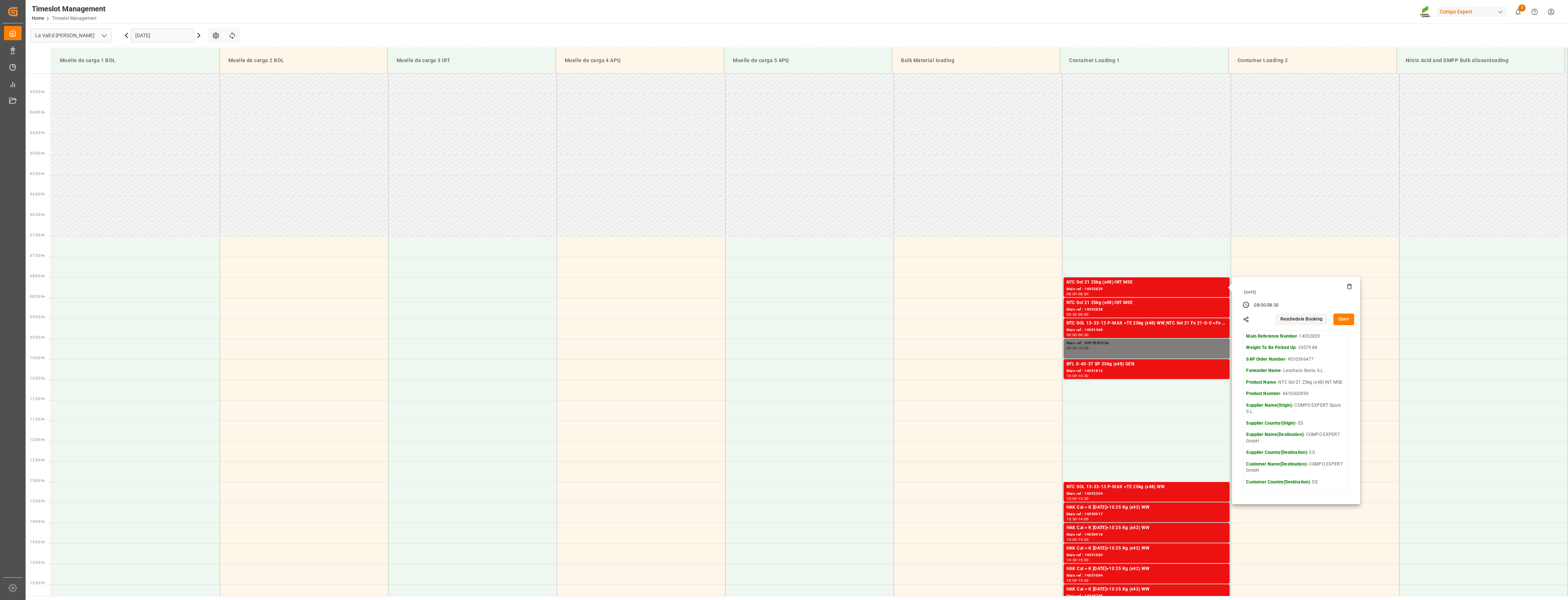
click at [172, 37] on input "[DATE]" at bounding box center [163, 35] width 63 height 14
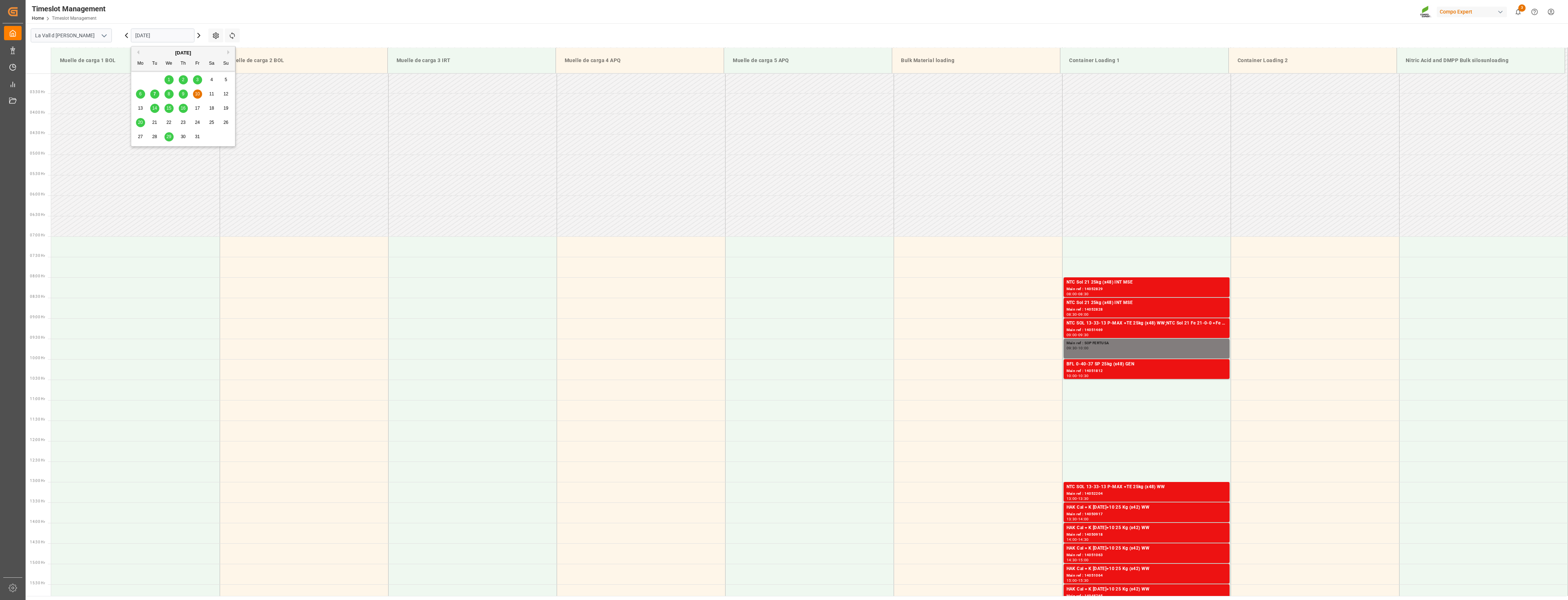
click at [153, 108] on span "14" at bounding box center [155, 108] width 5 height 5
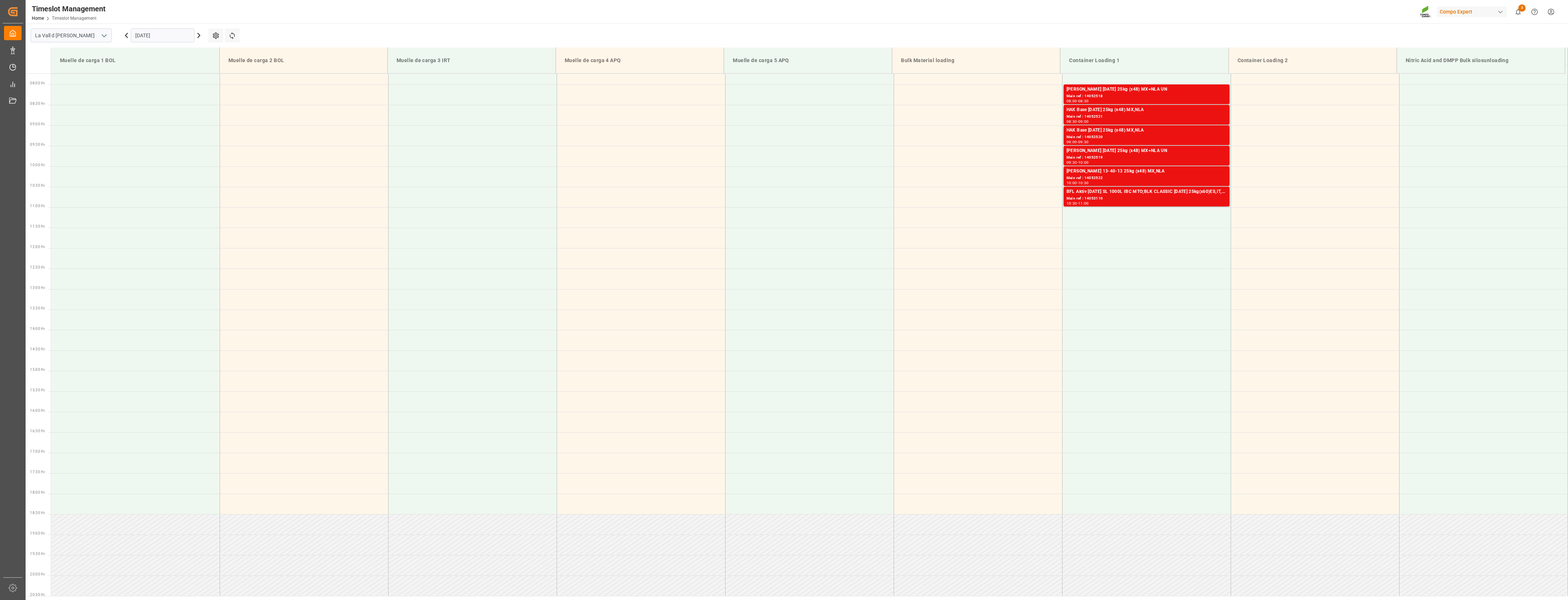
scroll to position [85, 0]
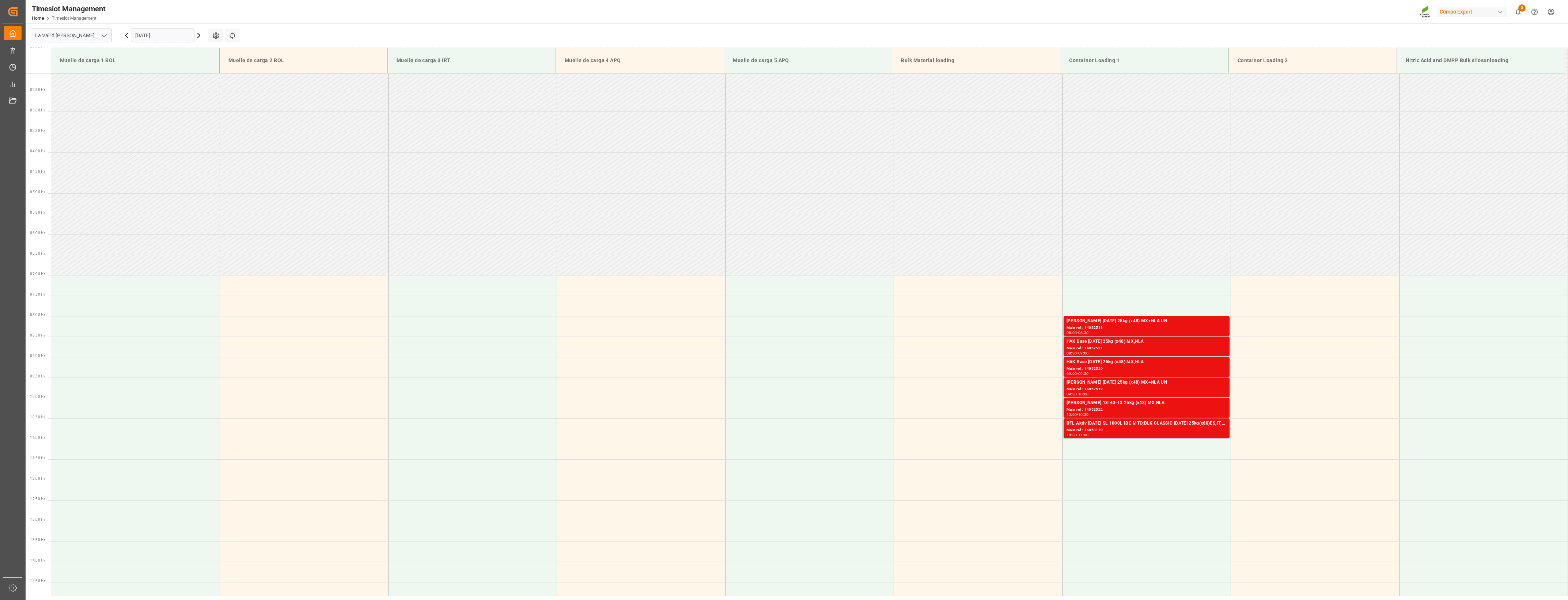
click at [181, 35] on input "[DATE]" at bounding box center [163, 35] width 63 height 14
click at [170, 108] on span "15" at bounding box center [169, 108] width 5 height 5
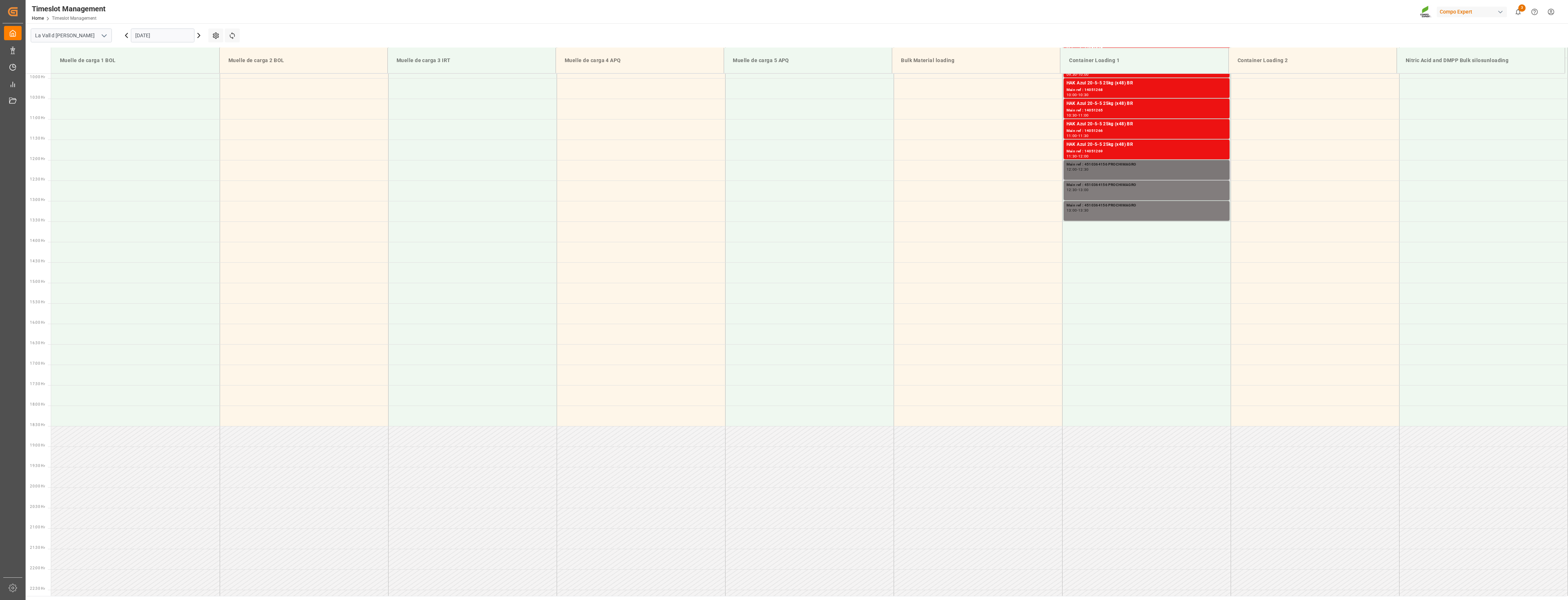
scroll to position [176, 0]
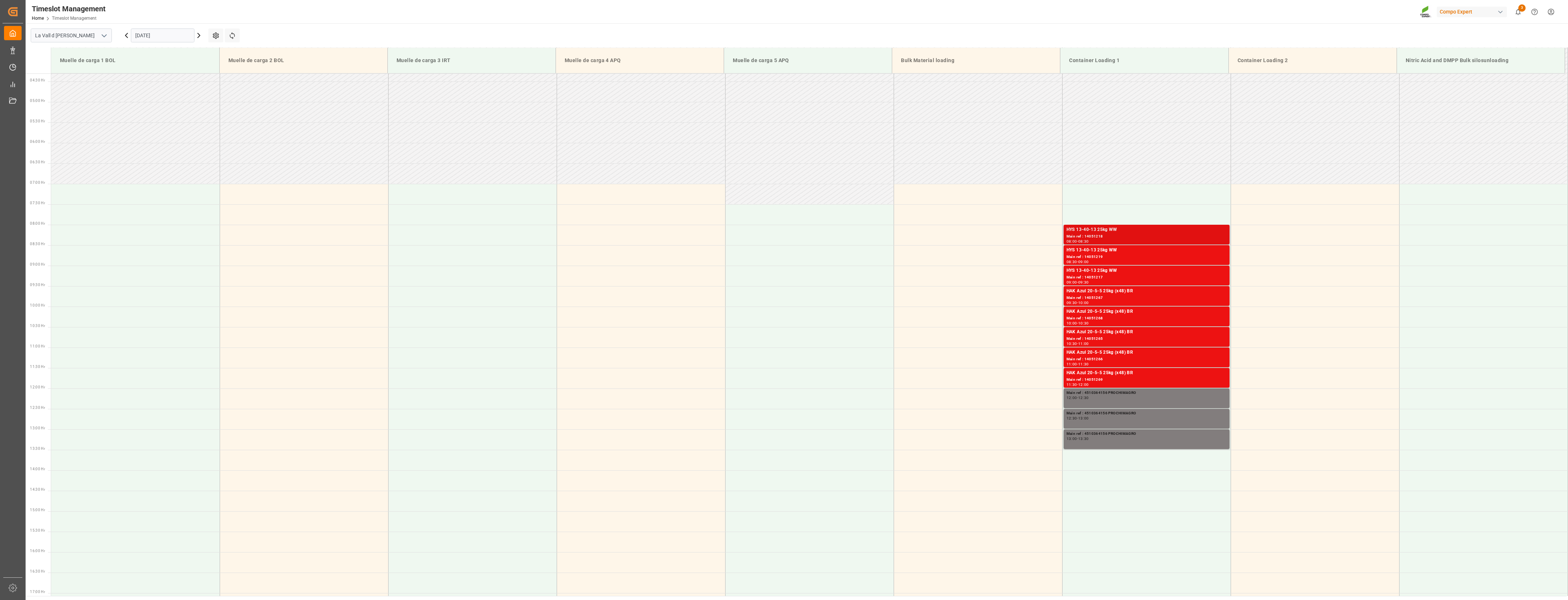
click at [778, 234] on div "Main ref : 14051218" at bounding box center [1146, 237] width 160 height 6
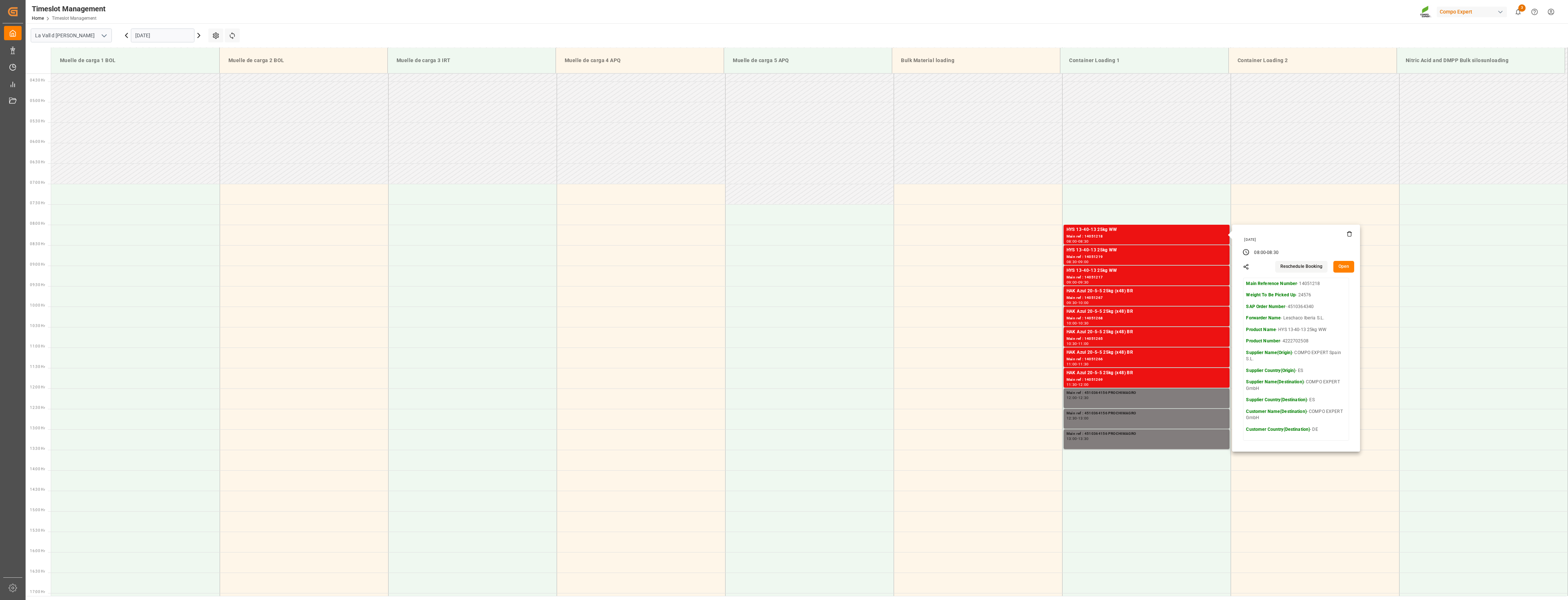
click at [778, 266] on button "Open" at bounding box center [1344, 267] width 21 height 12
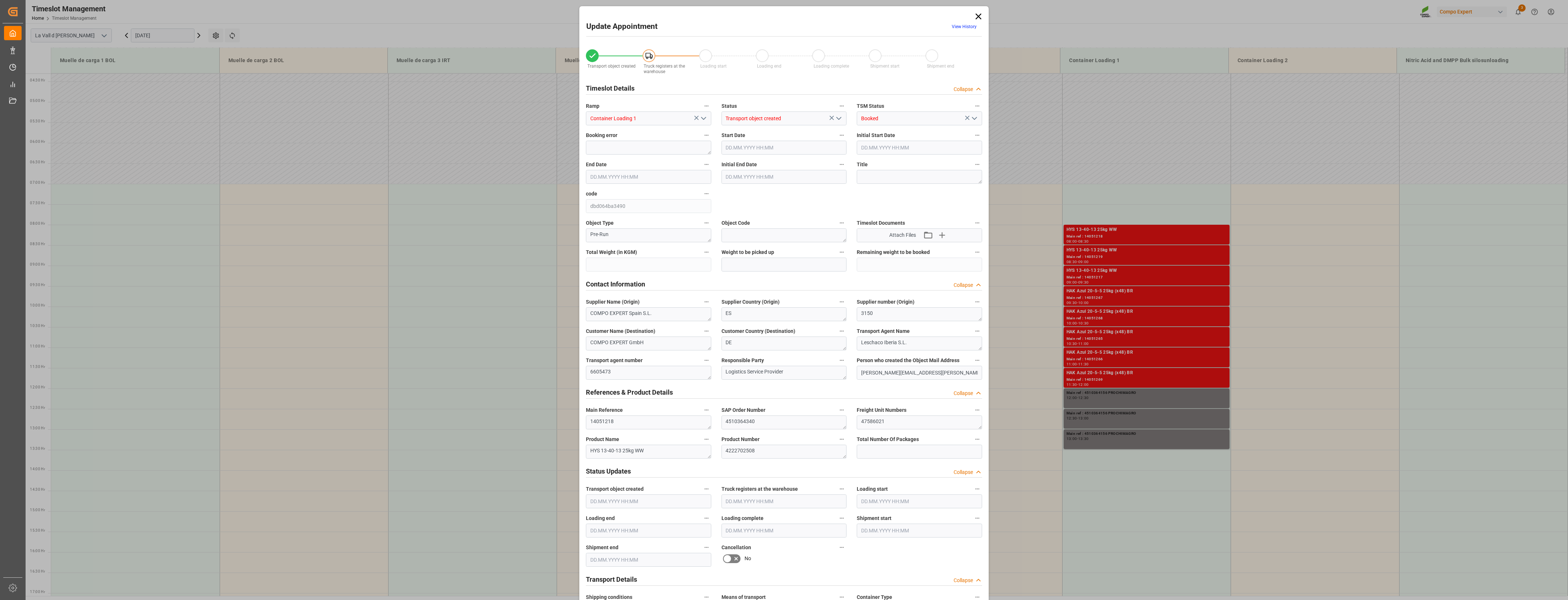
type input "24576"
type input "60"
type input "[DATE] 08:00"
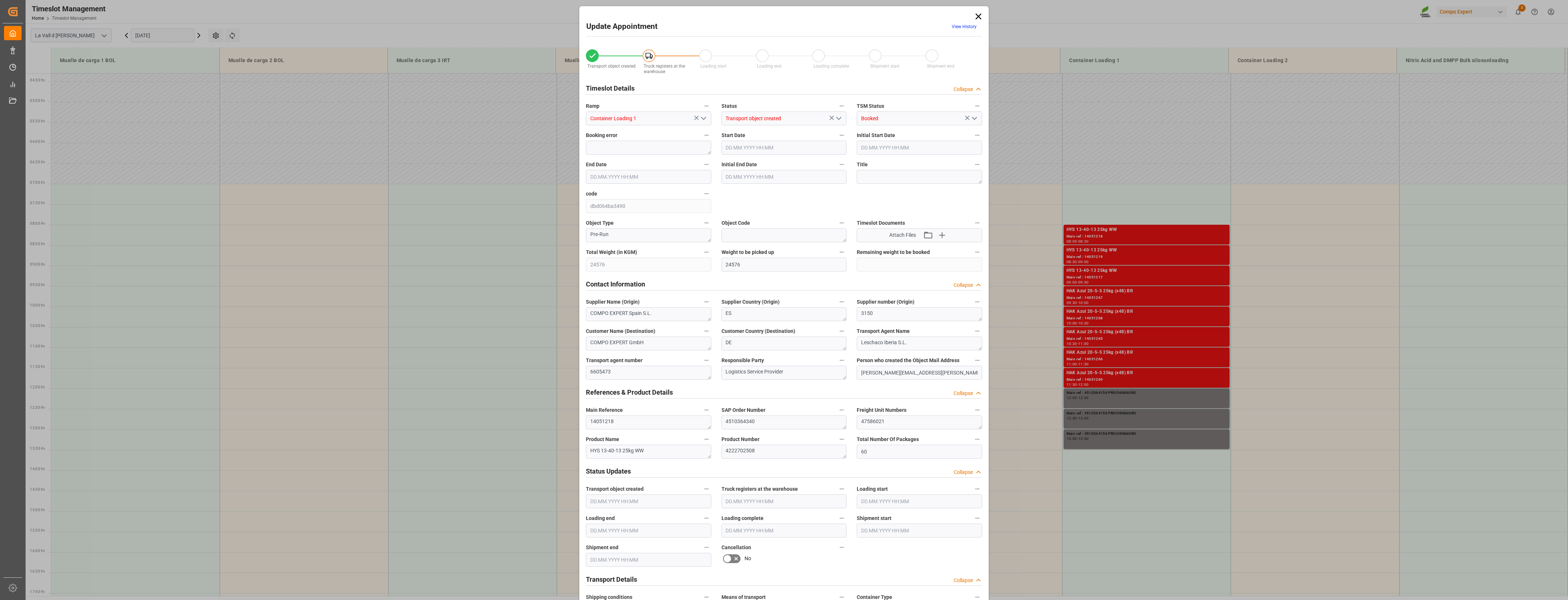
type input "[DATE] 08:30"
type input "[DATE] 15:33"
type input "[DATE] 08:40"
click at [768, 279] on textarea "4510364340" at bounding box center [784, 422] width 125 height 14
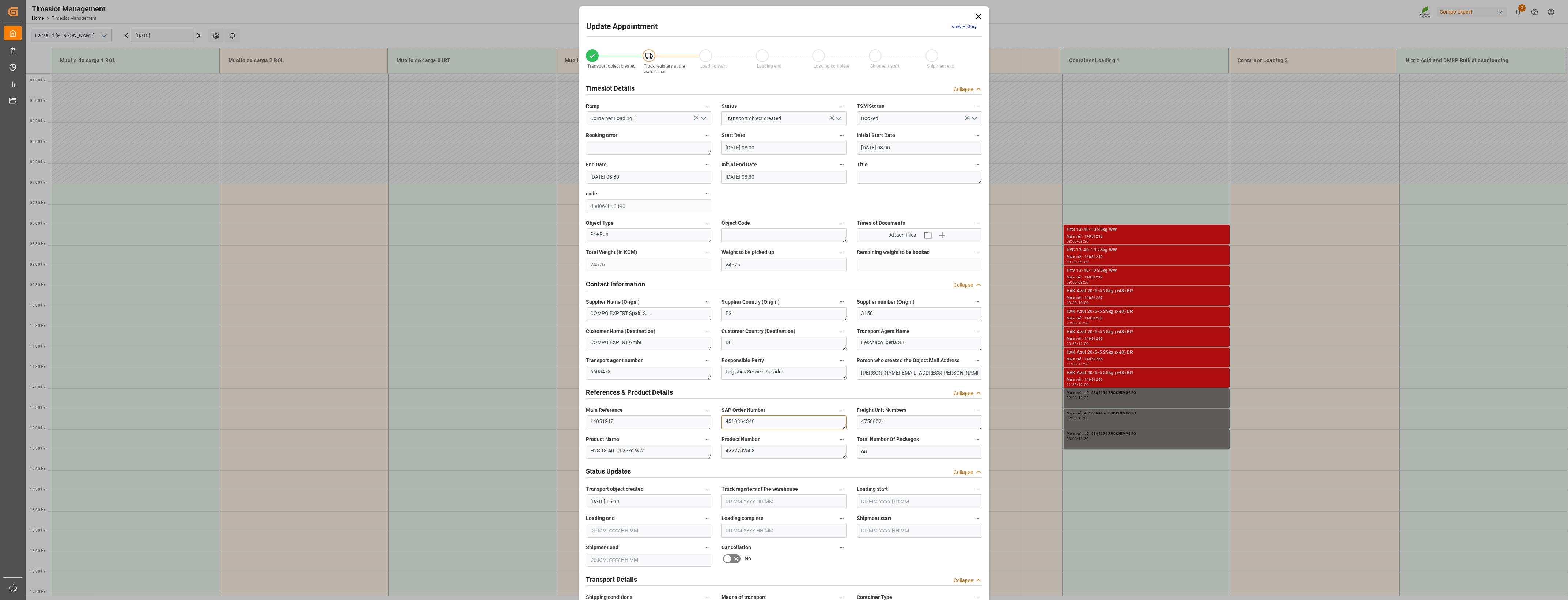
drag, startPoint x: 767, startPoint y: 420, endPoint x: 640, endPoint y: 410, distance: 127.4
click at [640, 279] on div "Transport object created Truck registers at the warehouse Loading start Loading…" at bounding box center [784, 511] width 407 height 938
click at [778, 15] on icon at bounding box center [978, 16] width 10 height 10
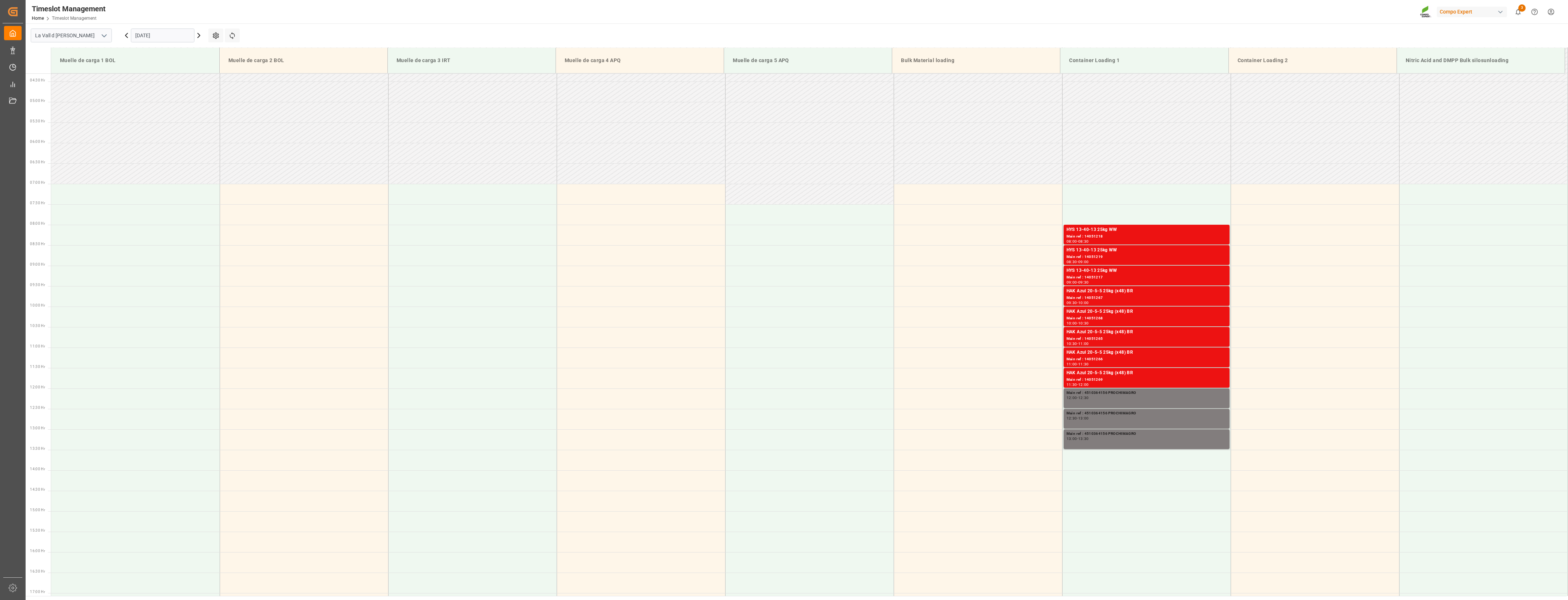
click at [161, 35] on input "[DATE]" at bounding box center [163, 35] width 63 height 14
click at [199, 96] on span "10" at bounding box center [197, 94] width 5 height 5
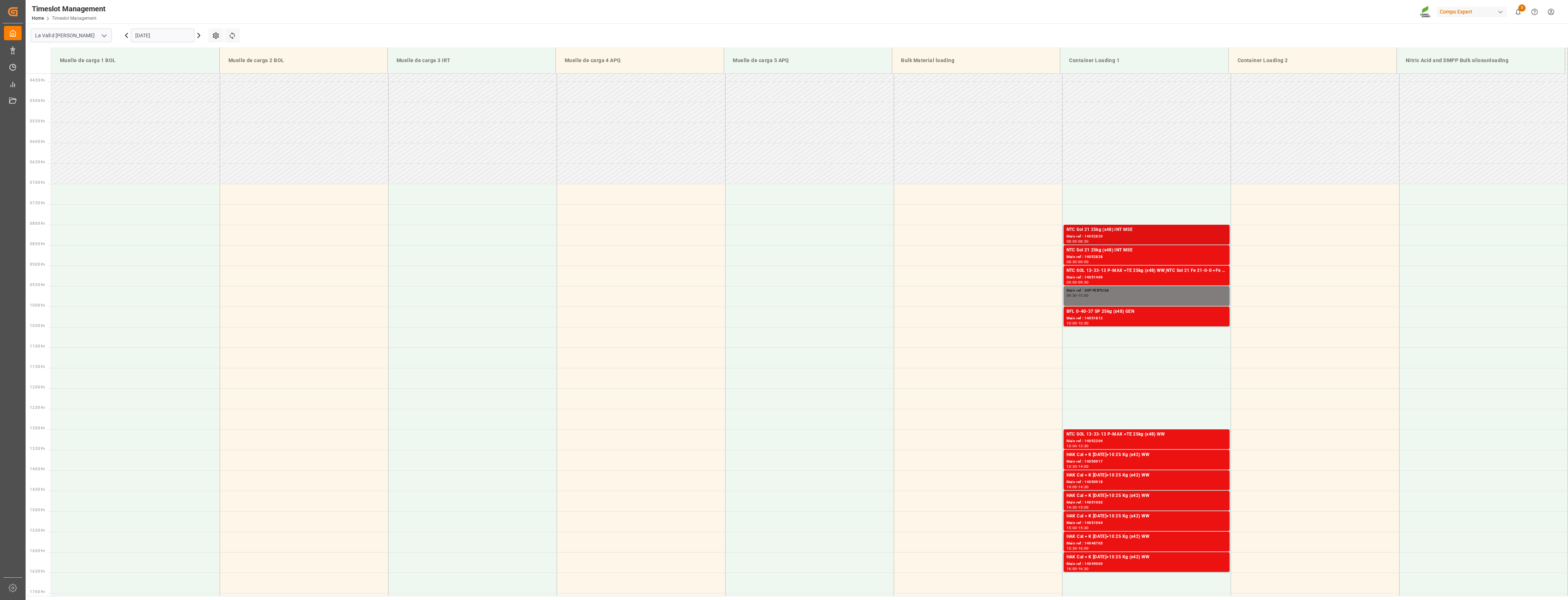
click at [778, 232] on div "NTC Sol 21 25kg (x48) INT MSE" at bounding box center [1146, 230] width 160 height 7
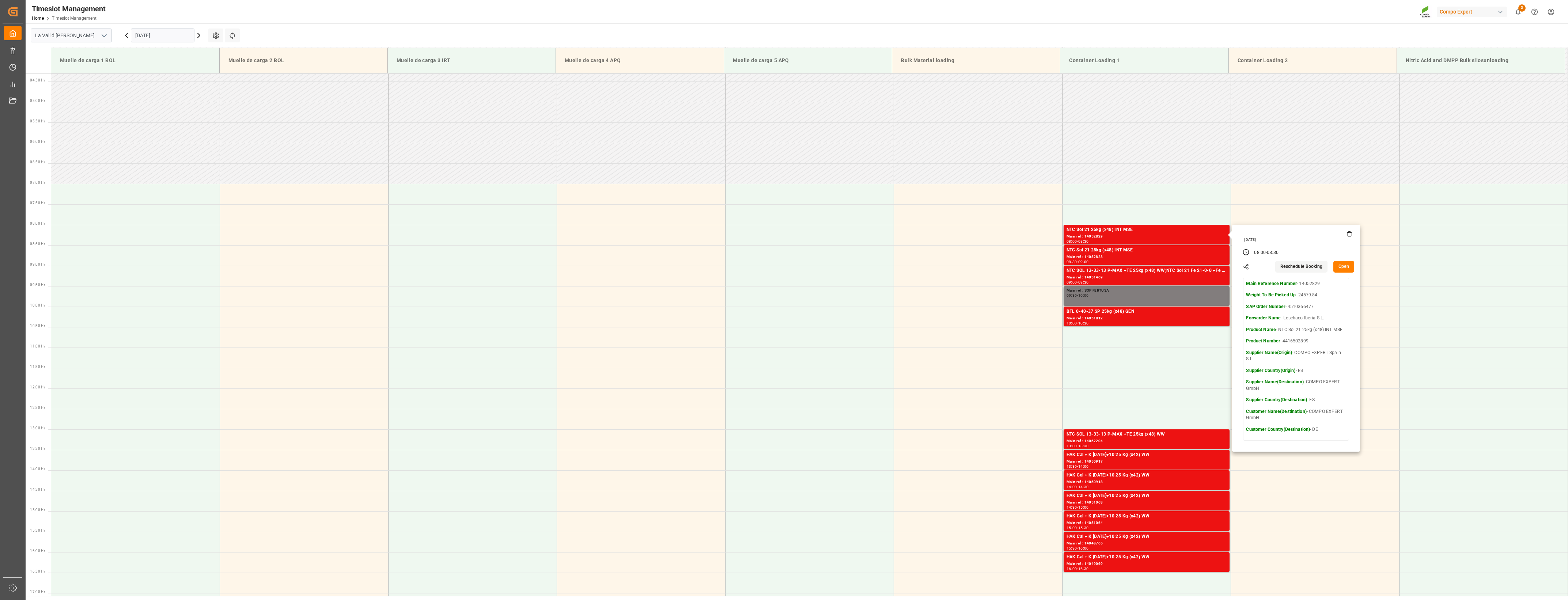
click at [778, 270] on button "Open" at bounding box center [1344, 267] width 21 height 12
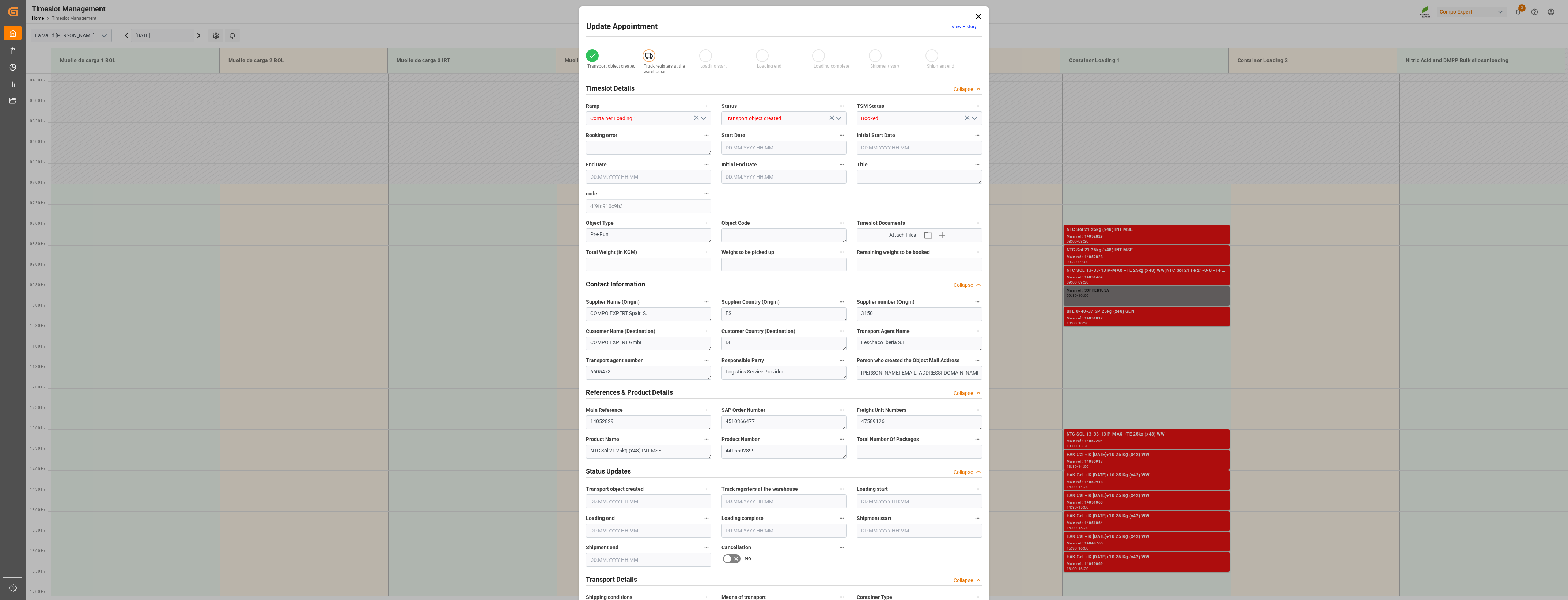
type input "24579.84"
type input "40"
type input "[DATE] 08:00"
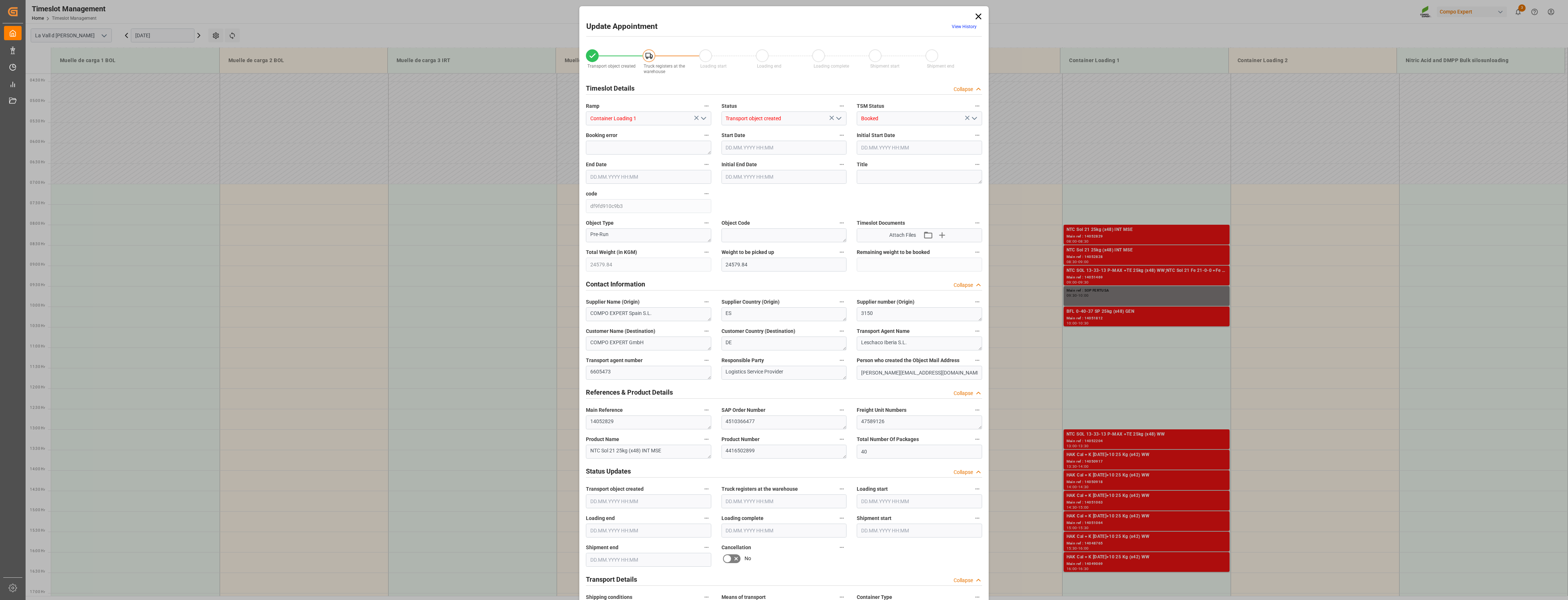
type input "[DATE] 08:30"
type input "[DATE] 09:04"
type input "[DATE] 13:43"
drag, startPoint x: 790, startPoint y: 422, endPoint x: 605, endPoint y: 412, distance: 185.3
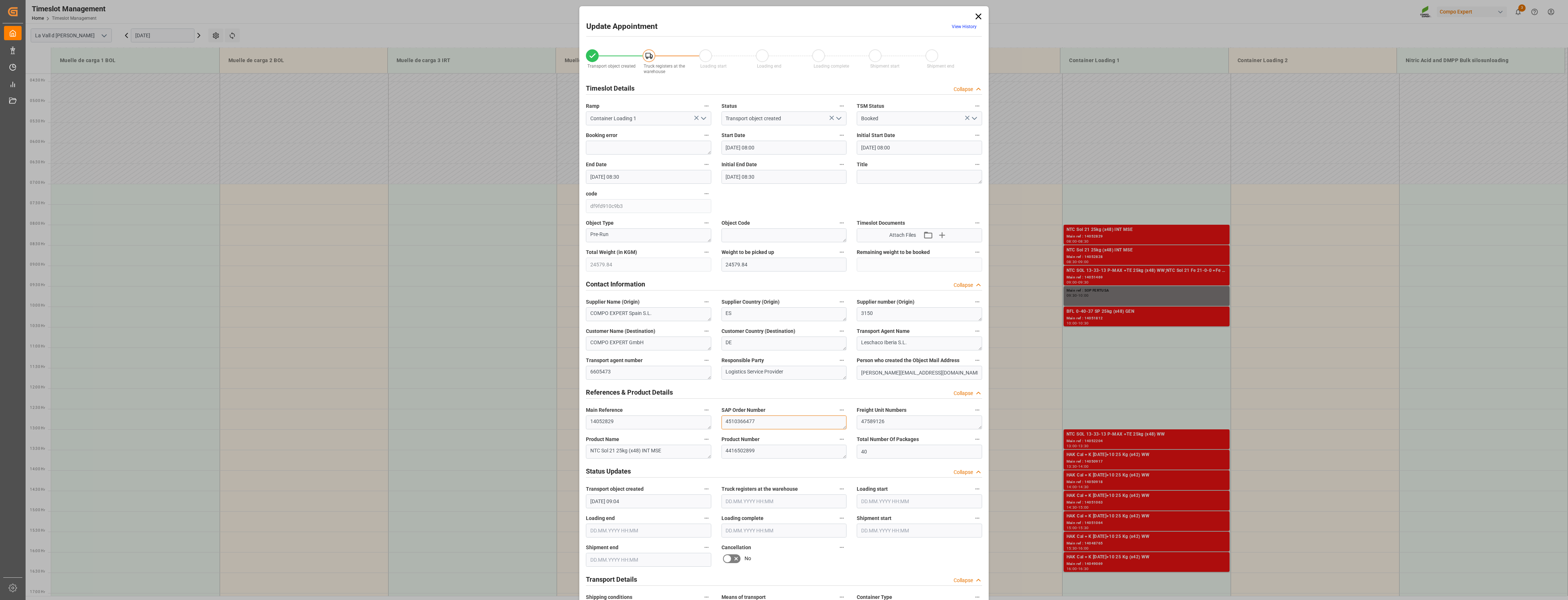
click at [605, 279] on div "Transport object created Truck registers at the warehouse Loading start Loading…" at bounding box center [784, 511] width 407 height 938
click at [778, 21] on icon at bounding box center [978, 16] width 10 height 10
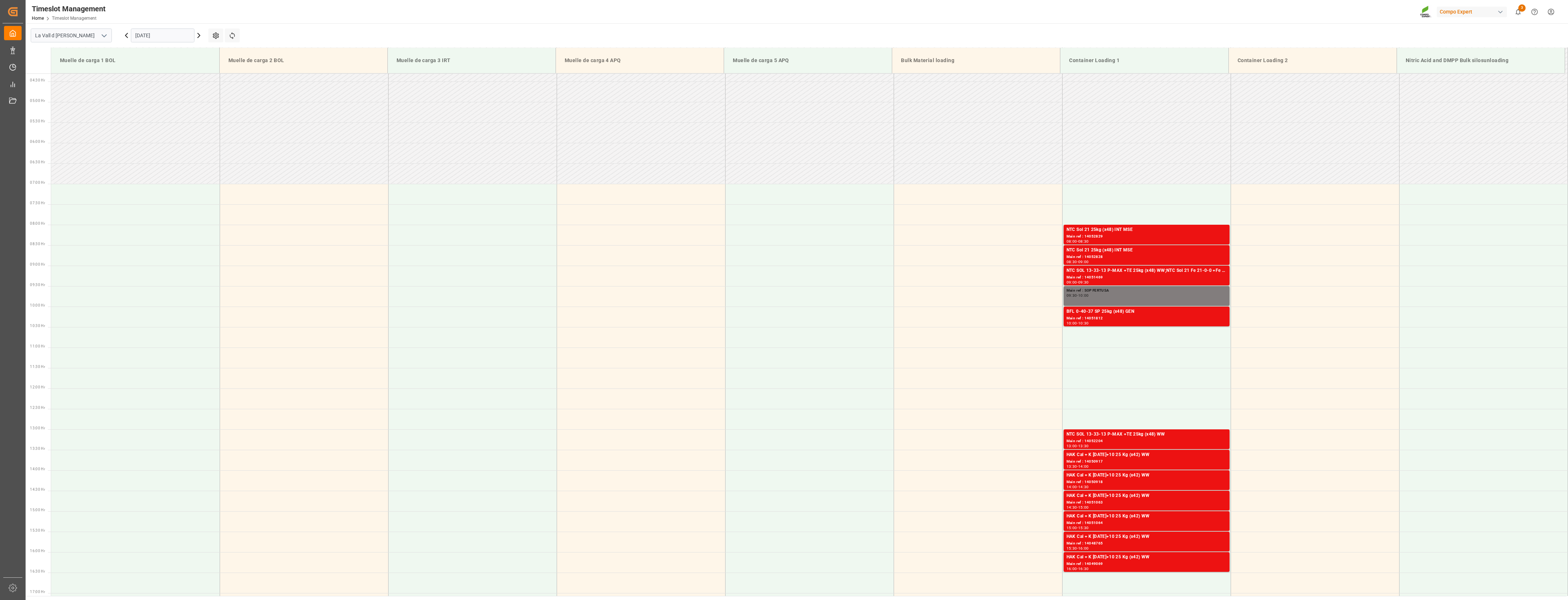
click at [167, 37] on input "[DATE]" at bounding box center [163, 35] width 63 height 14
click at [154, 109] on span "14" at bounding box center [155, 108] width 5 height 5
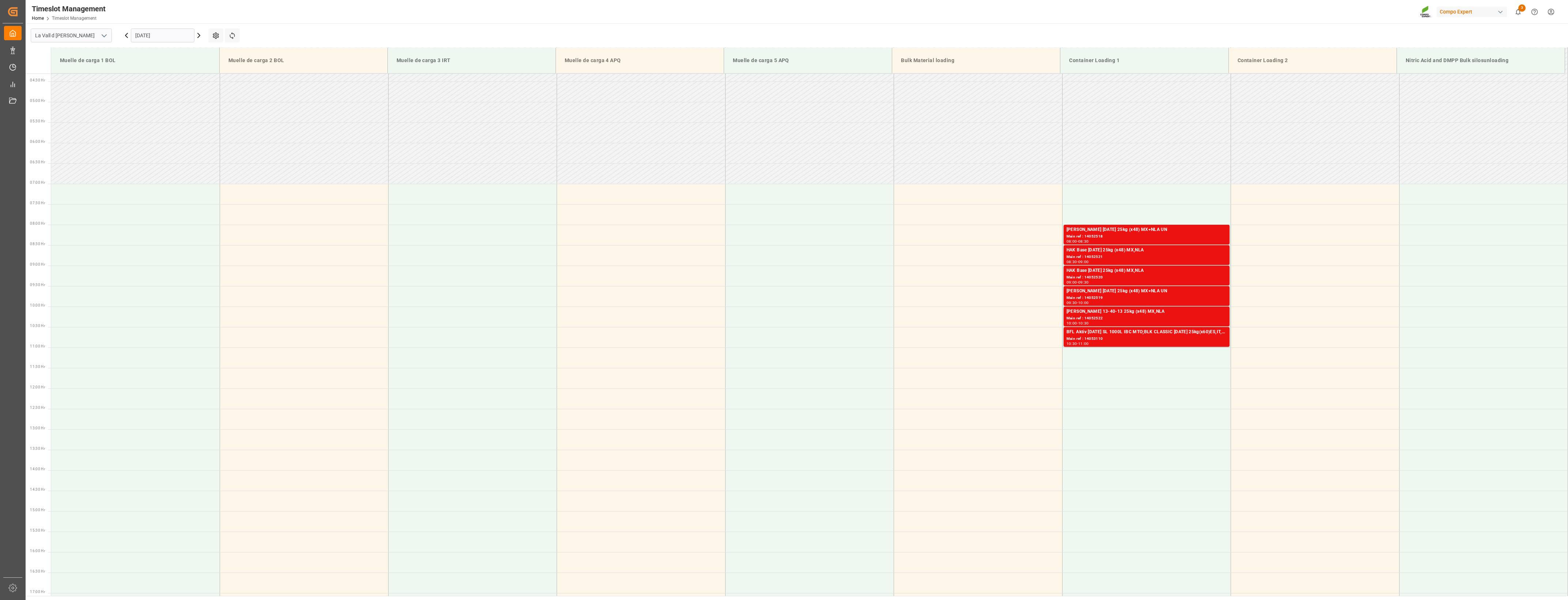
click at [172, 33] on input "[DATE]" at bounding box center [163, 35] width 63 height 14
click at [196, 92] on div "10" at bounding box center [197, 94] width 9 height 9
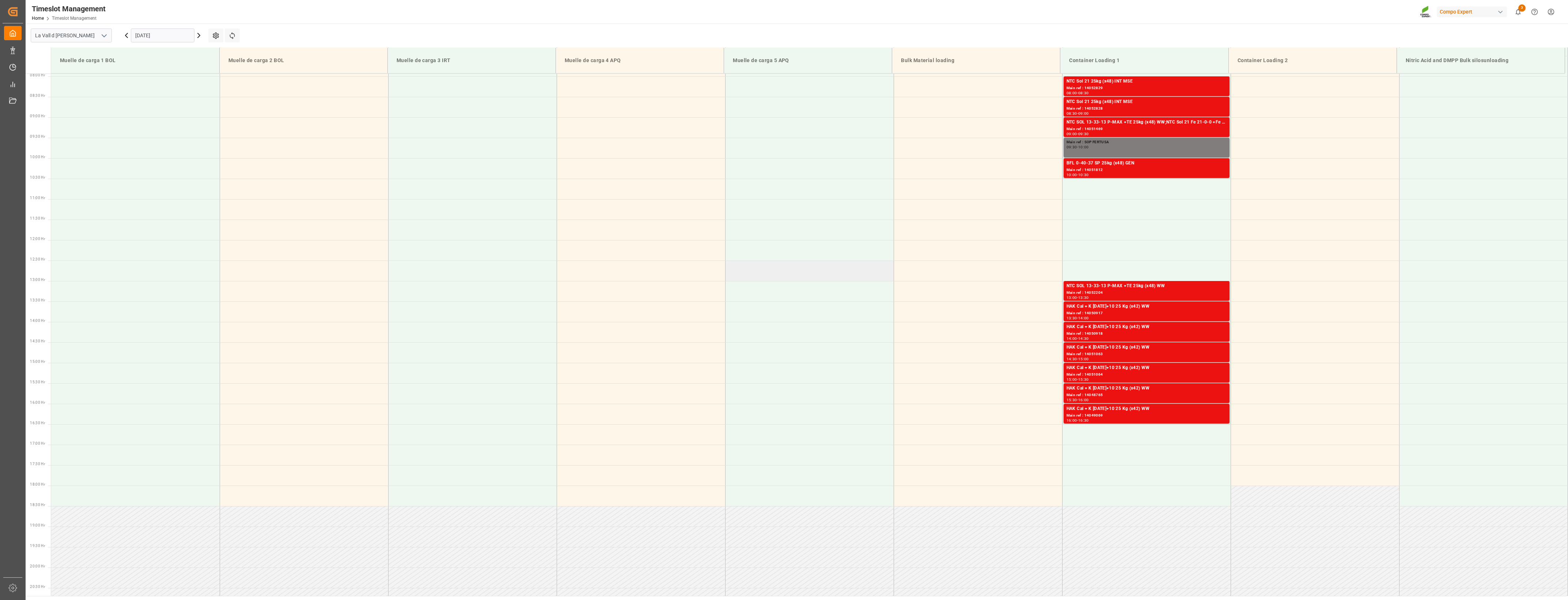
scroll to position [222, 0]
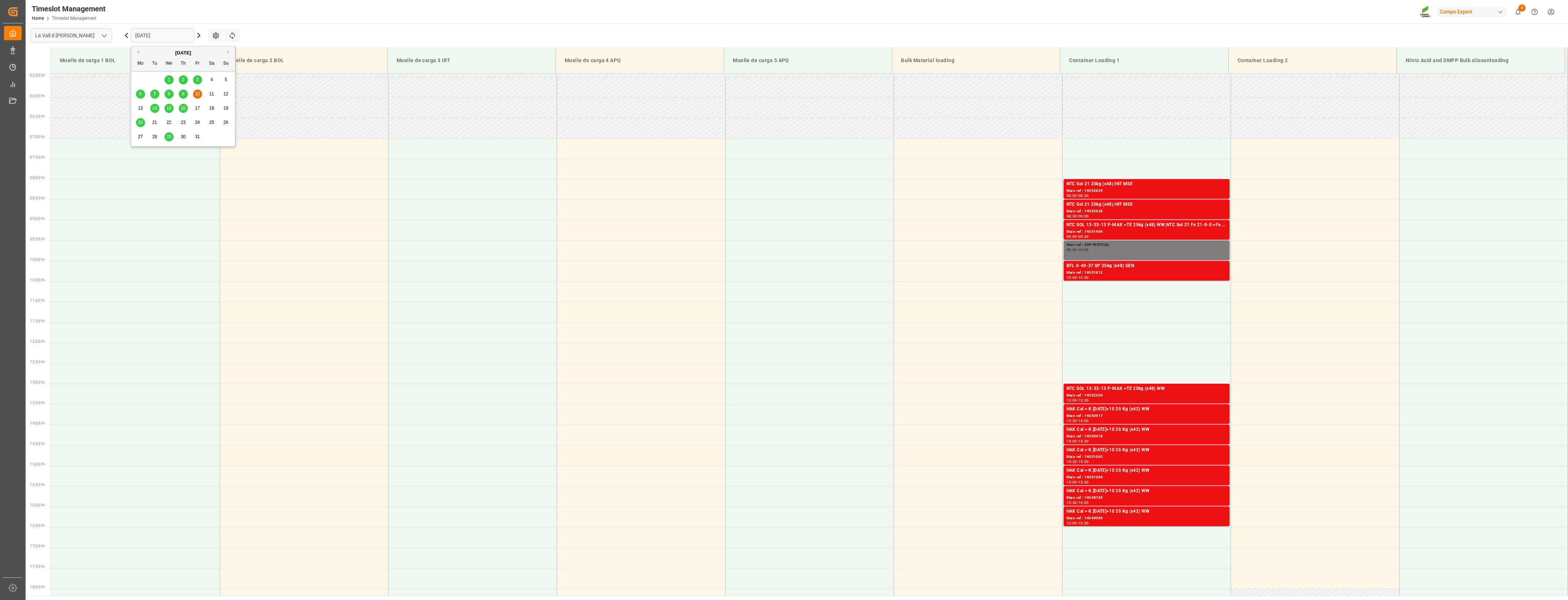
click at [166, 32] on input "[DATE]" at bounding box center [163, 35] width 63 height 14
click at [153, 109] on span "14" at bounding box center [155, 108] width 5 height 5
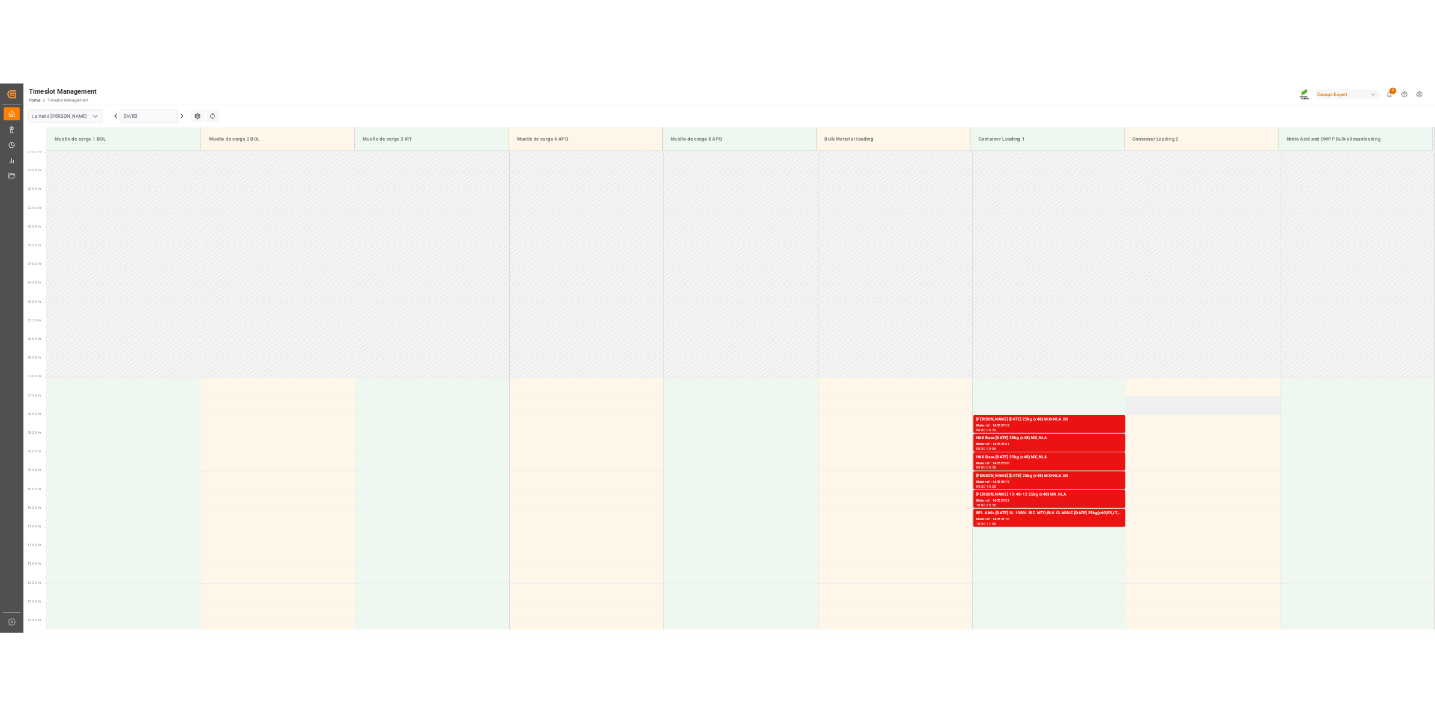
scroll to position [214, 0]
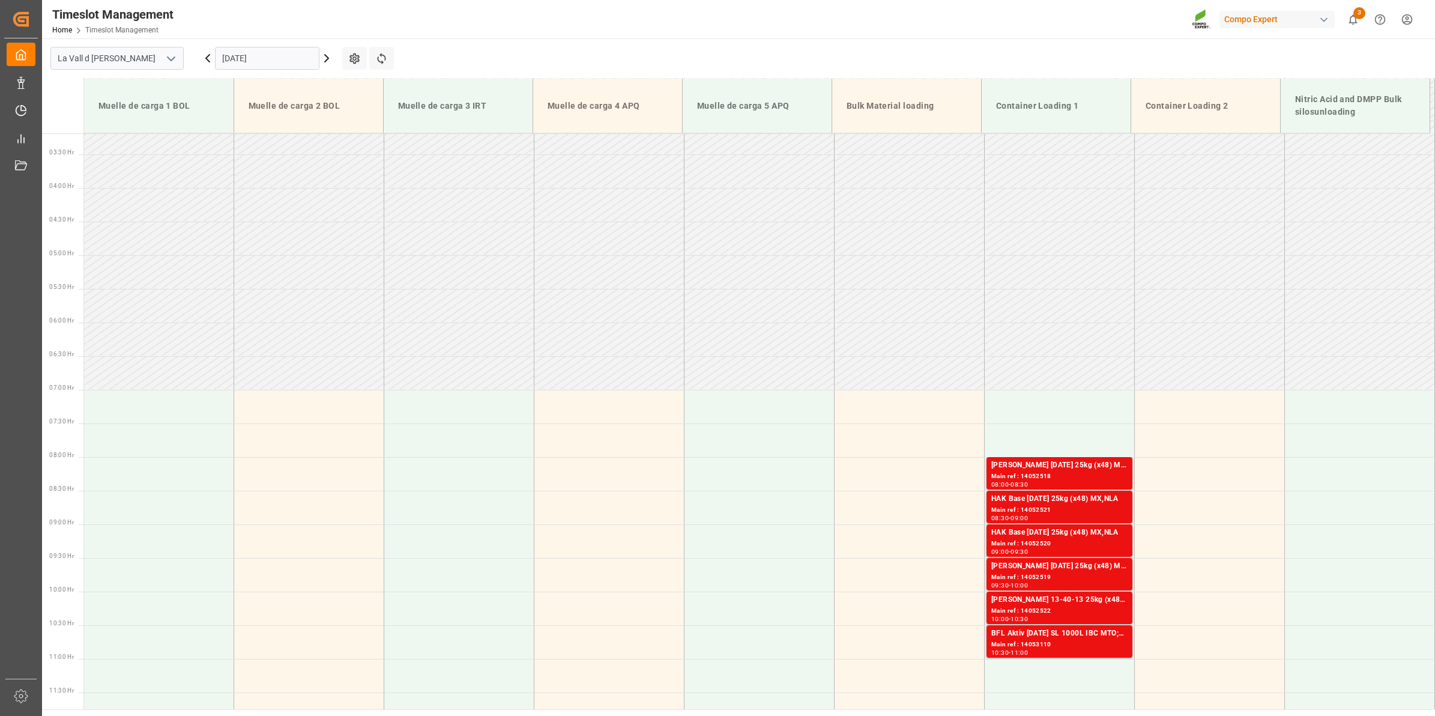
click at [308, 61] on input "[DATE]" at bounding box center [267, 58] width 104 height 23
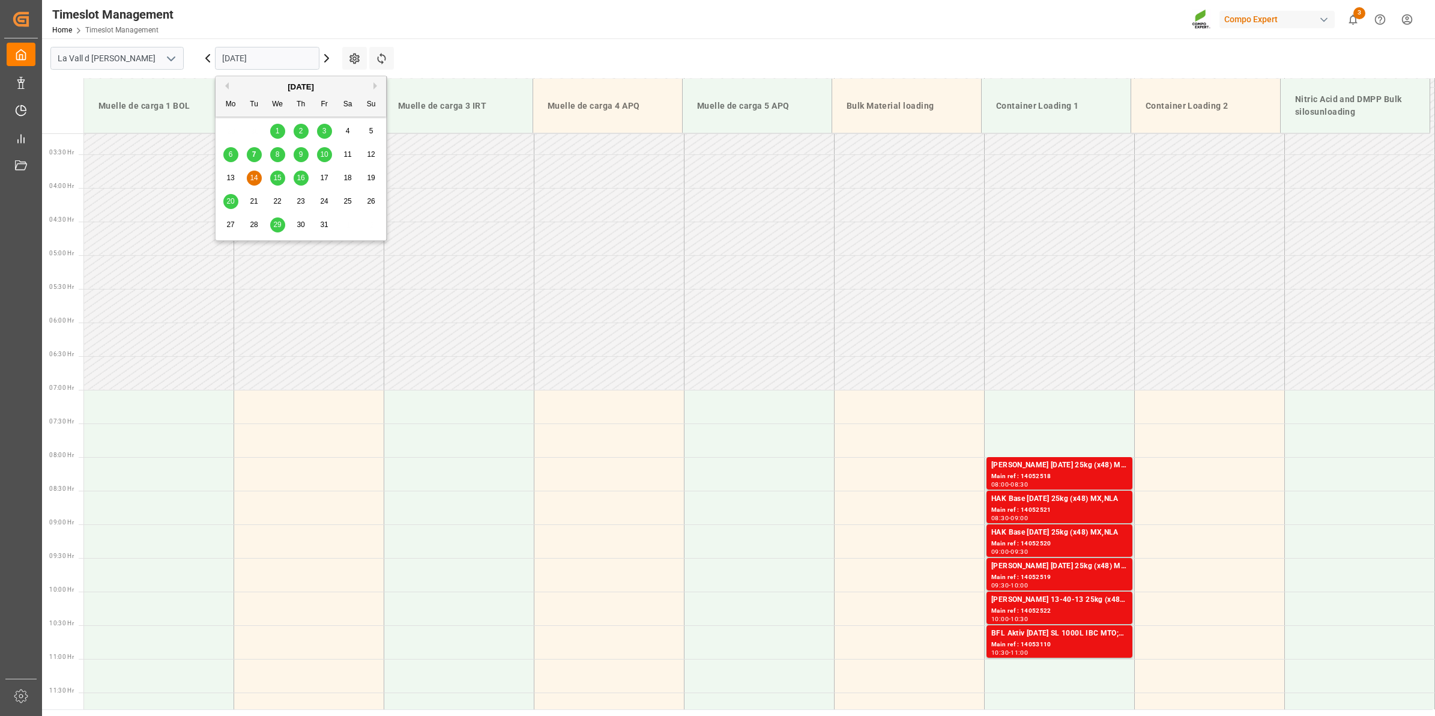
click at [320, 157] on span "10" at bounding box center [324, 154] width 8 height 8
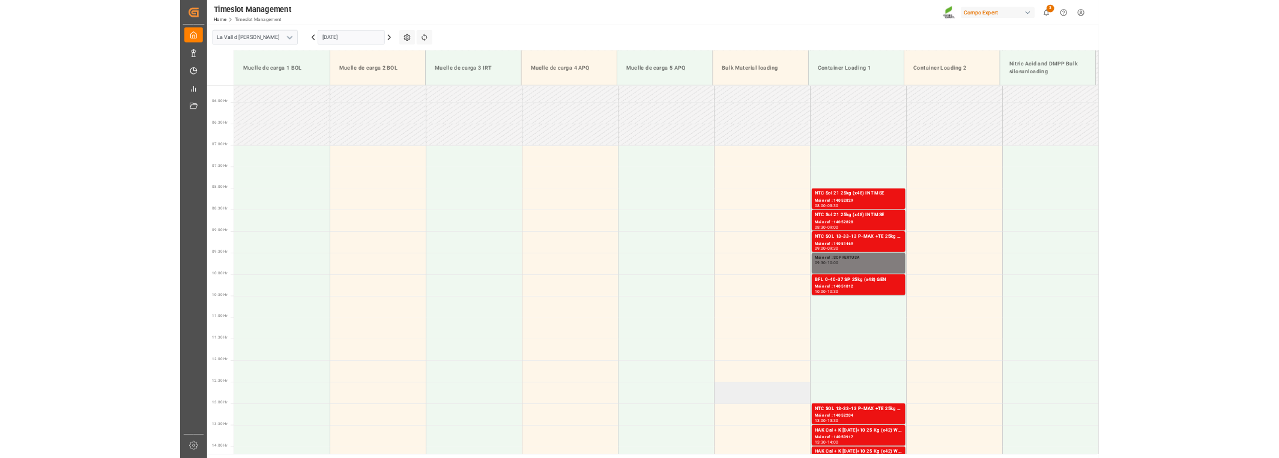
scroll to position [602, 0]
